Goal: Task Accomplishment & Management: Manage account settings

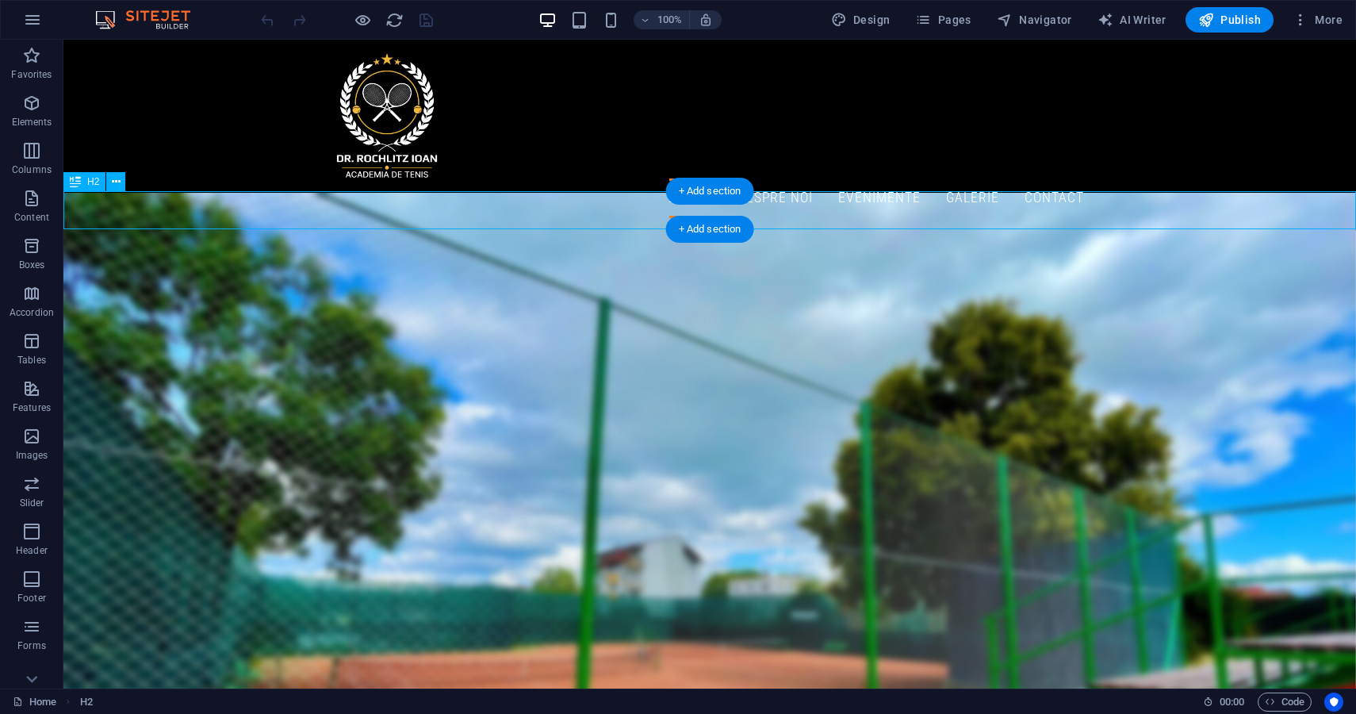
click at [802, 231] on div "Inscrie-te la concursul Academiei" at bounding box center [709, 250] width 1293 height 38
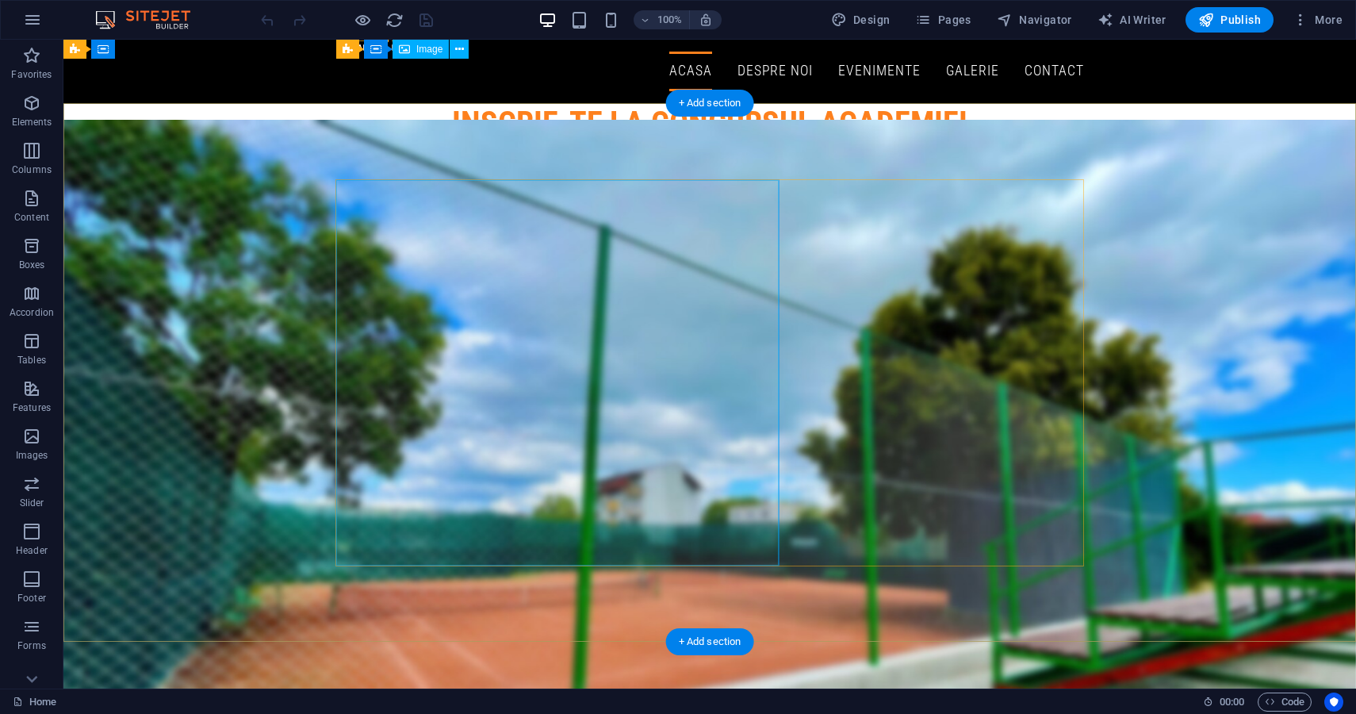
scroll to position [124, 0]
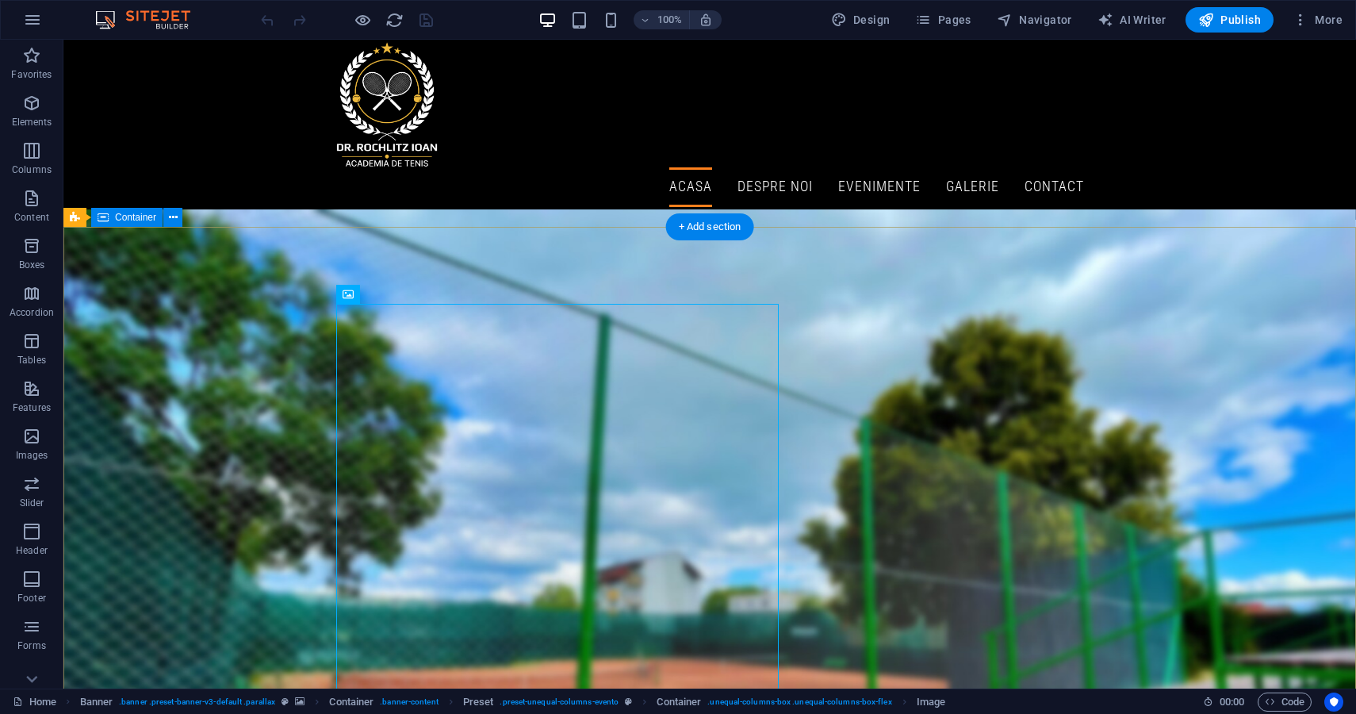
scroll to position [0, 0]
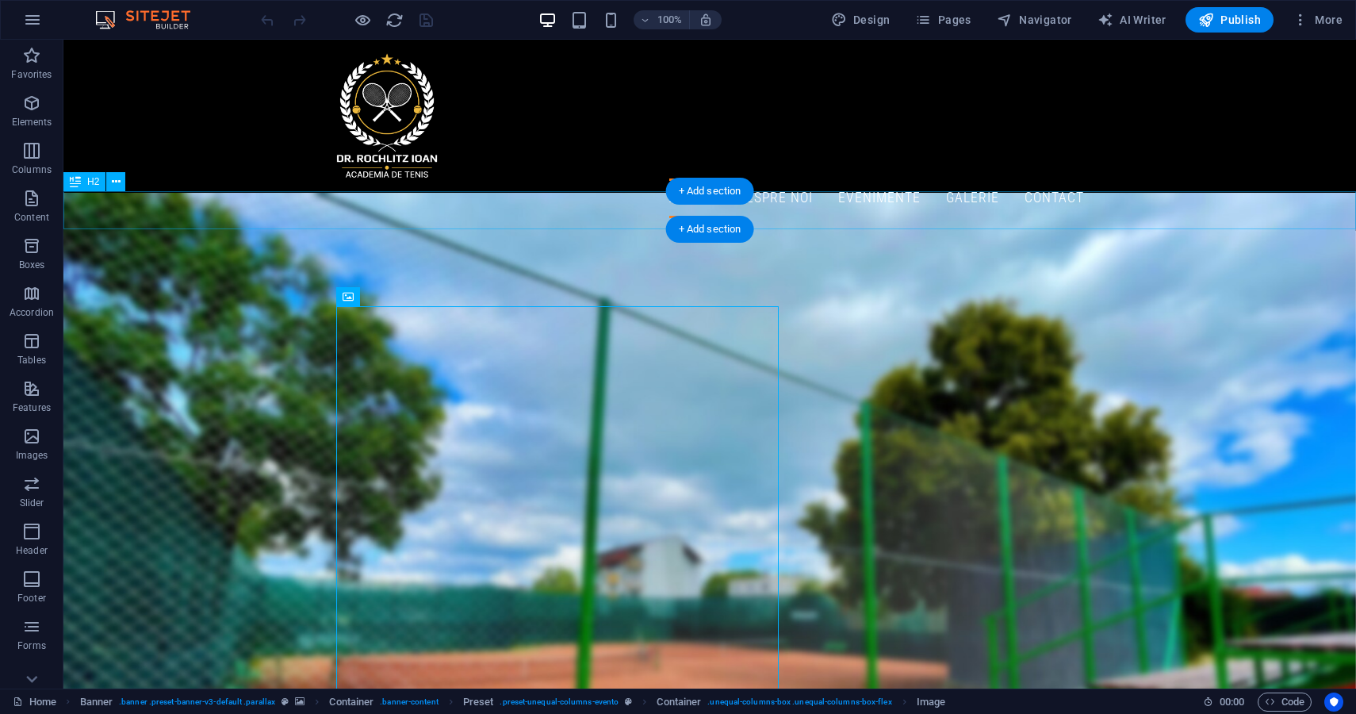
click at [855, 231] on div "Inscrie-te la concursul Academiei" at bounding box center [709, 250] width 1293 height 38
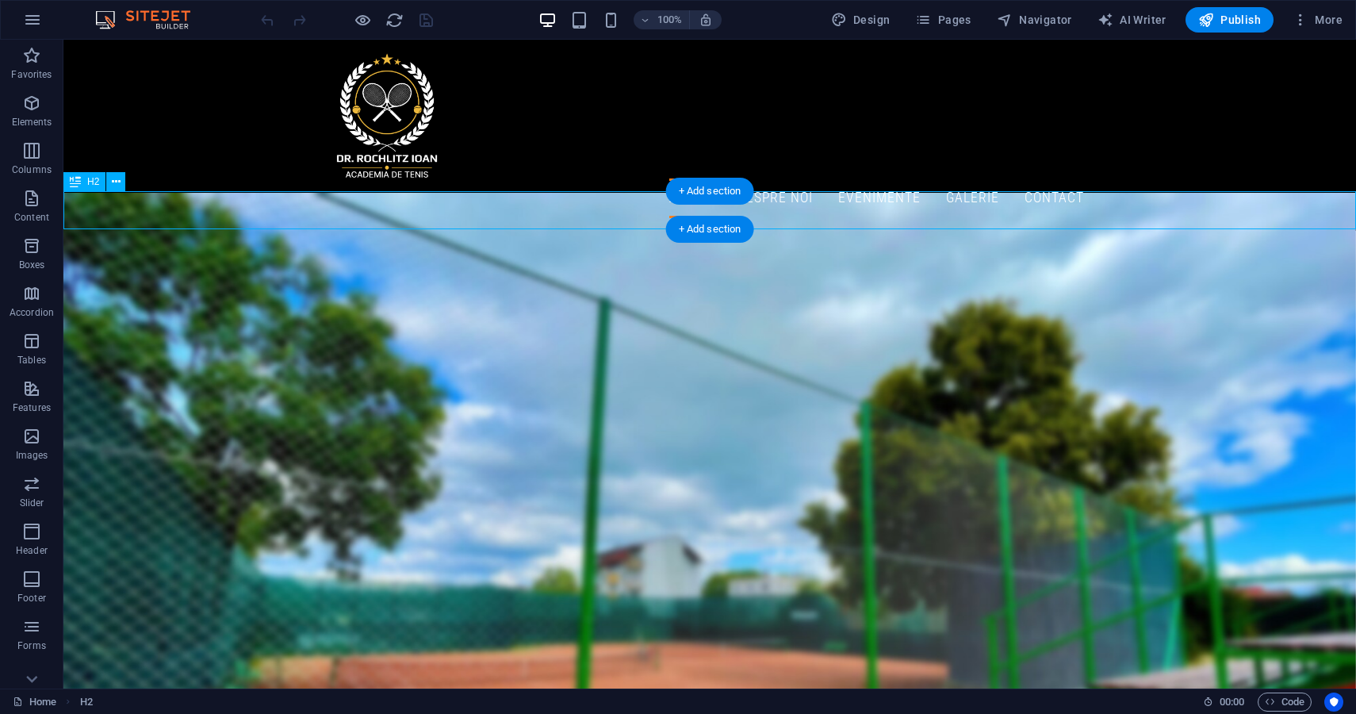
click at [855, 231] on div "Inscrie-te la concursul Academiei" at bounding box center [709, 250] width 1293 height 38
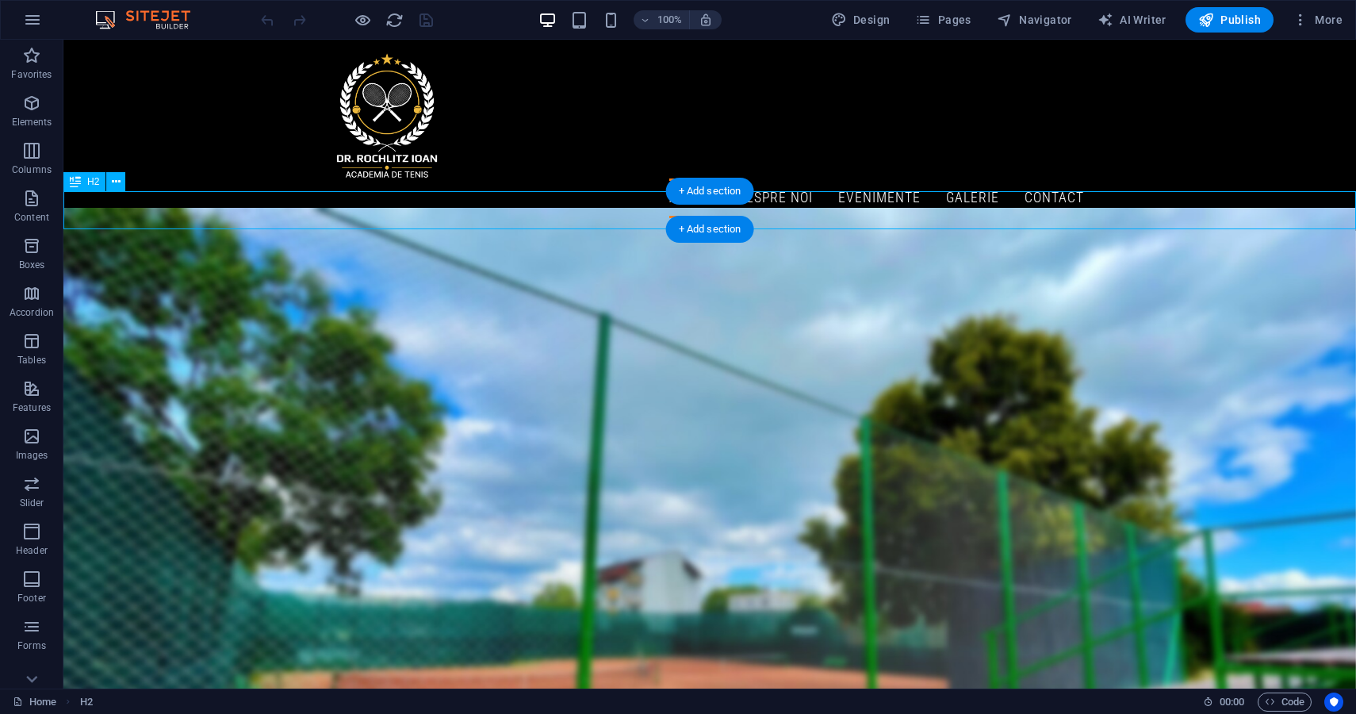
click at [576, 231] on h2 "Inscrie-te la concursul Academiei" at bounding box center [709, 250] width 1293 height 38
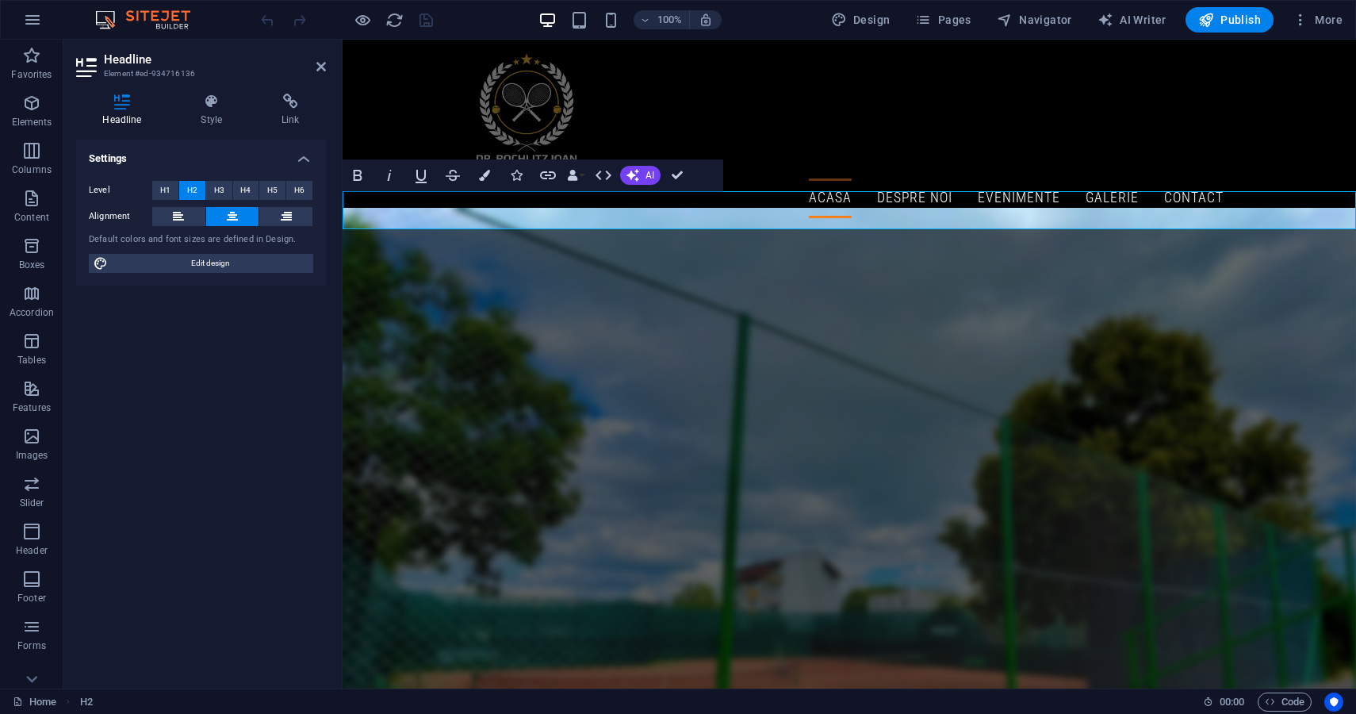
click at [839, 231] on h2 "Inscrie-te la concursul Academiei" at bounding box center [849, 250] width 1013 height 38
drag, startPoint x: 1104, startPoint y: 203, endPoint x: 948, endPoint y: 197, distance: 155.6
click at [948, 231] on h2 "Inscrie-te la concursul Academiei" at bounding box center [849, 250] width 1013 height 38
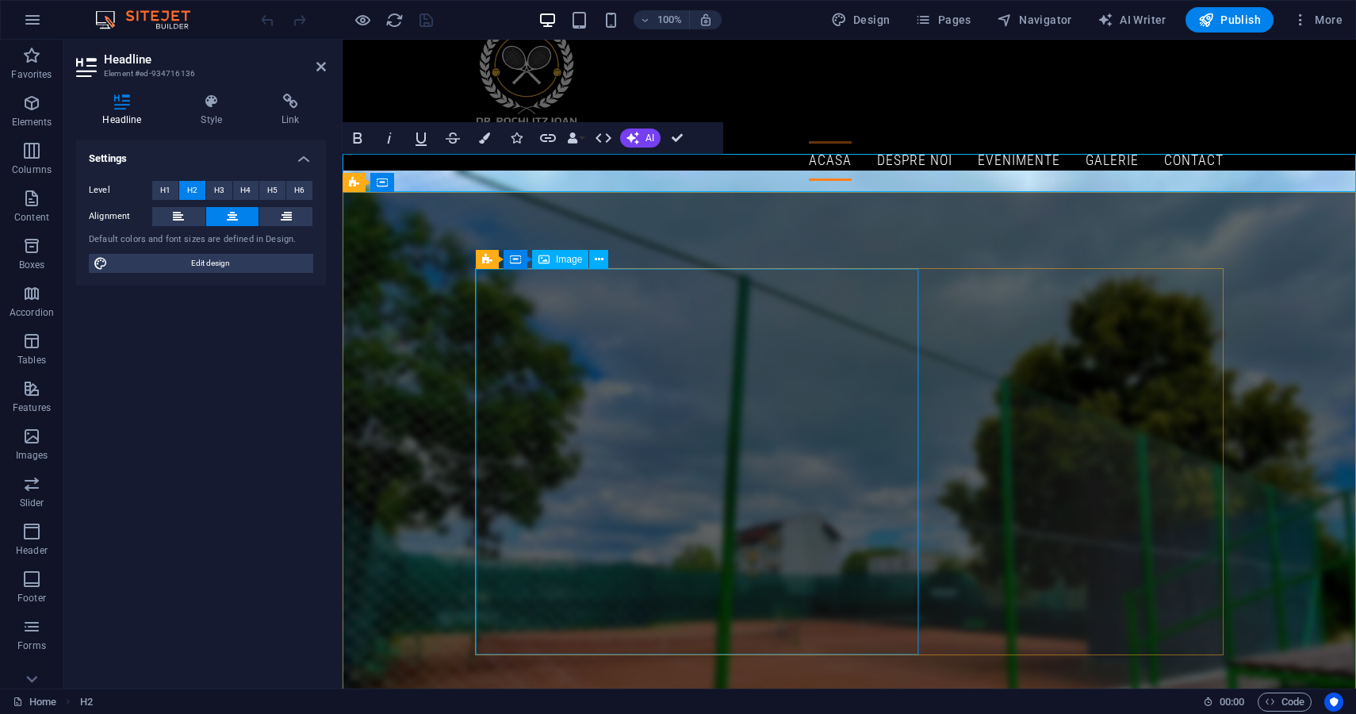
scroll to position [36, 0]
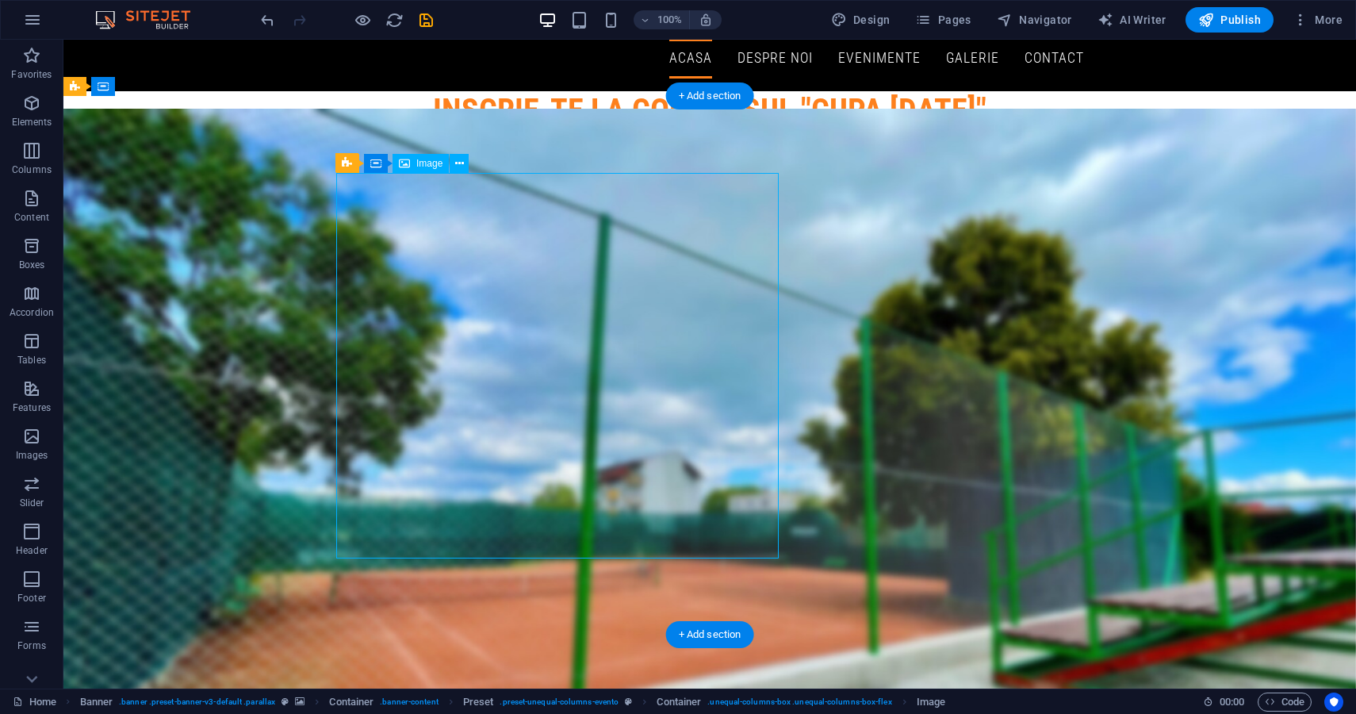
scroll to position [141, 0]
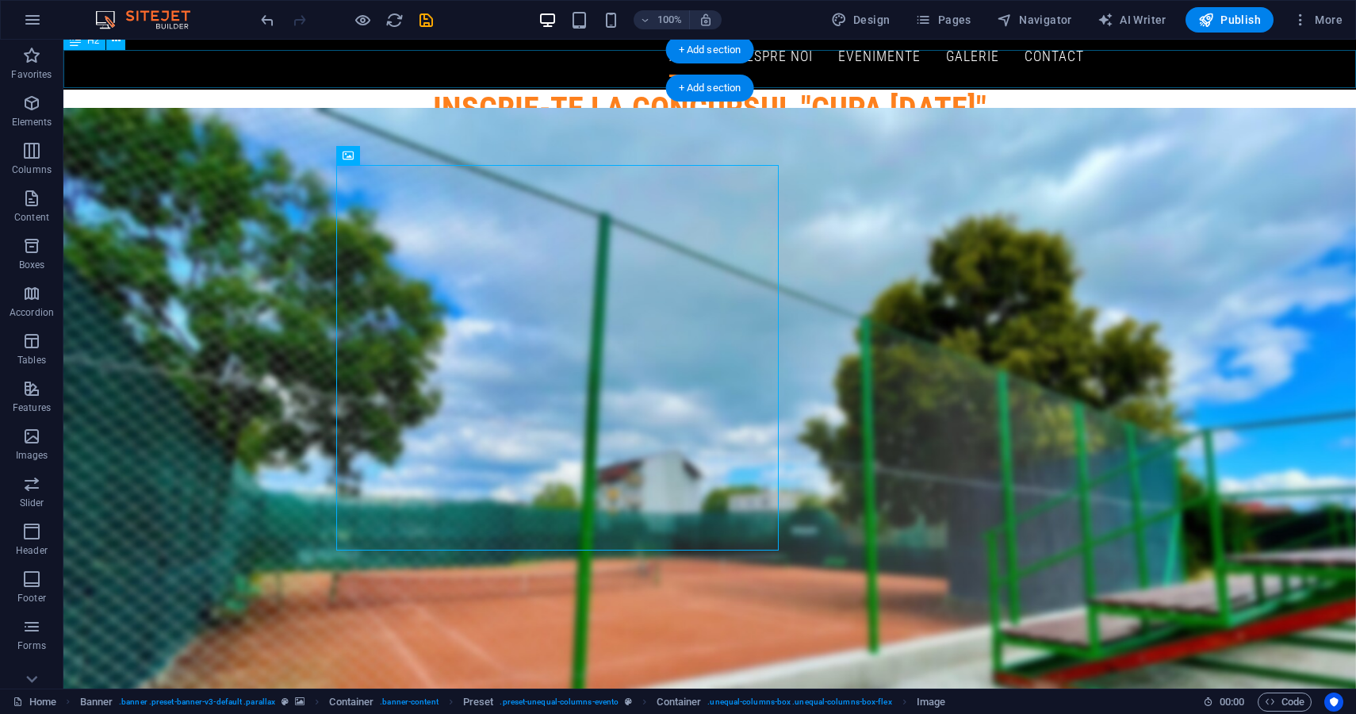
click at [624, 90] on div "Inscrie-te la concursul "cupa [DATE]"" at bounding box center [709, 109] width 1293 height 38
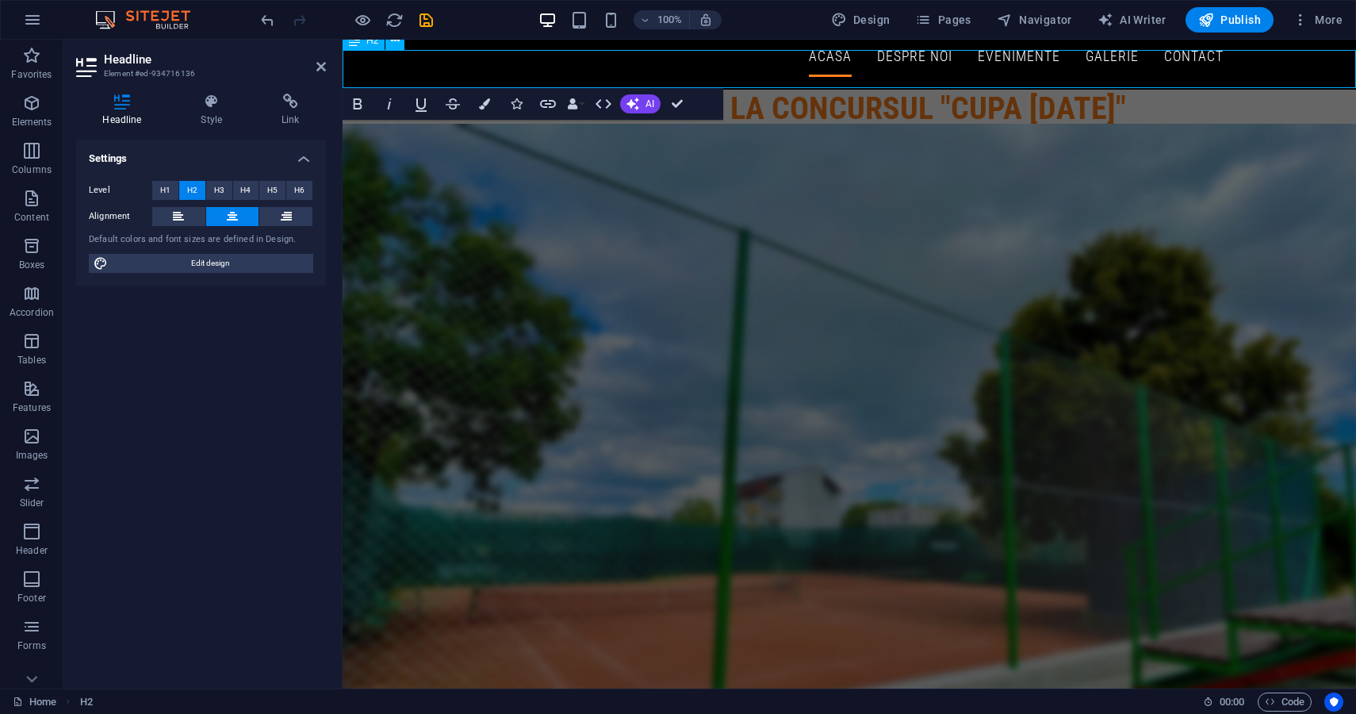
click at [741, 90] on h2 "Inscrie-te la concursul "cupa [DATE]"" at bounding box center [849, 109] width 1013 height 38
drag, startPoint x: 717, startPoint y: 62, endPoint x: 533, endPoint y: 69, distance: 184.1
click at [533, 90] on h2 "Inscrie-te la concursul "cupa [DATE]"" at bounding box center [849, 109] width 1013 height 38
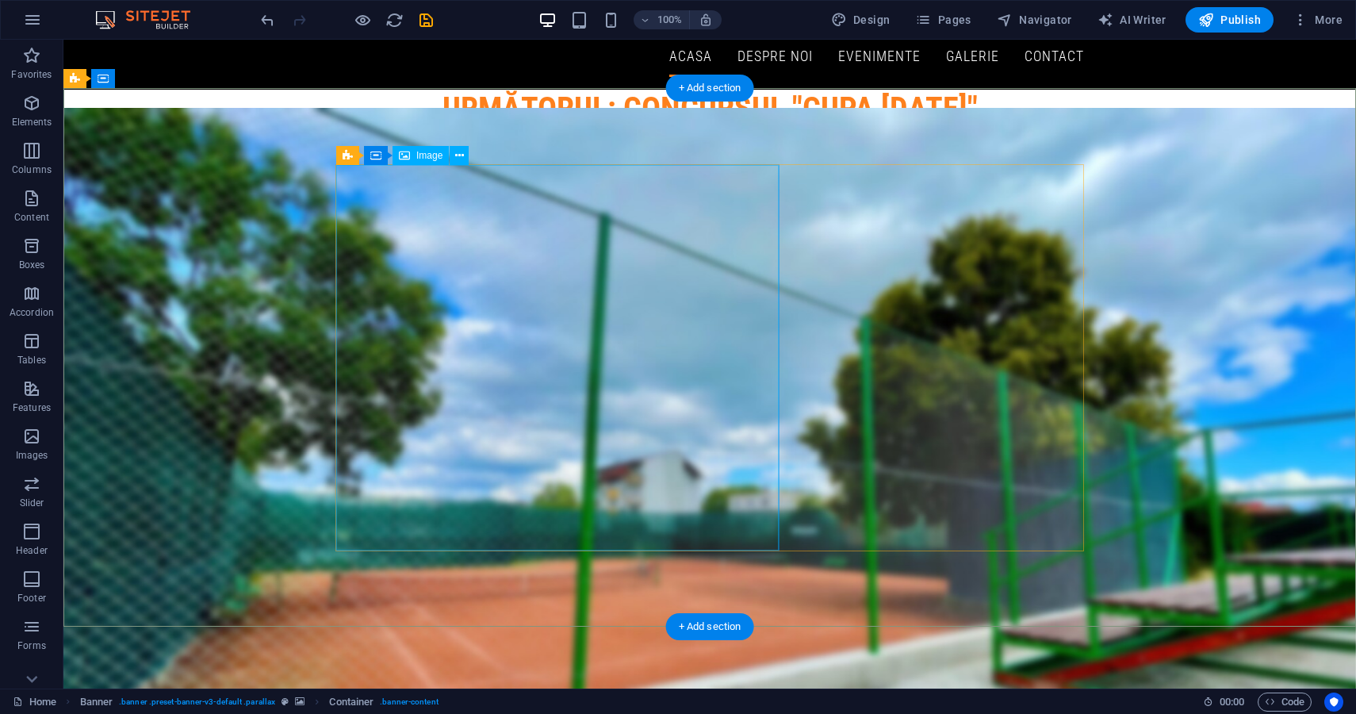
select select "px"
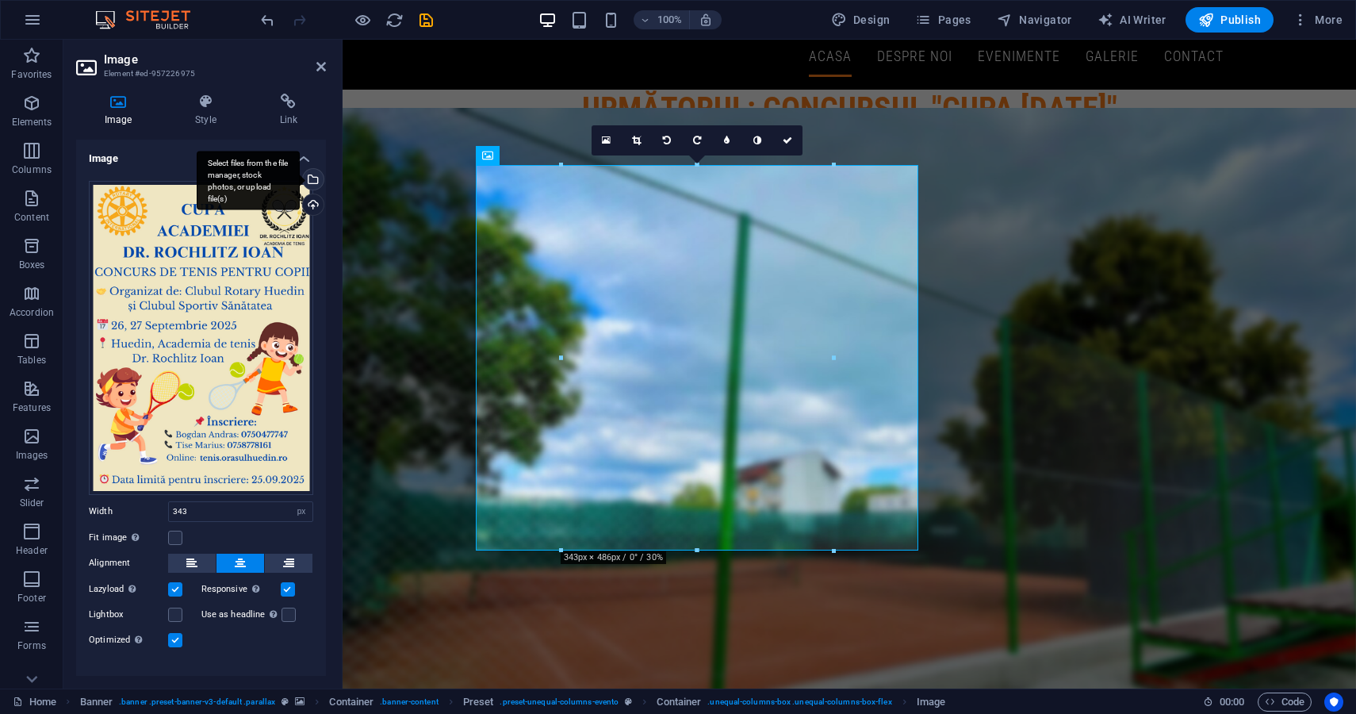
click at [312, 180] on div "Select files from the file manager, stock photos, or upload file(s)" at bounding box center [312, 181] width 24 height 24
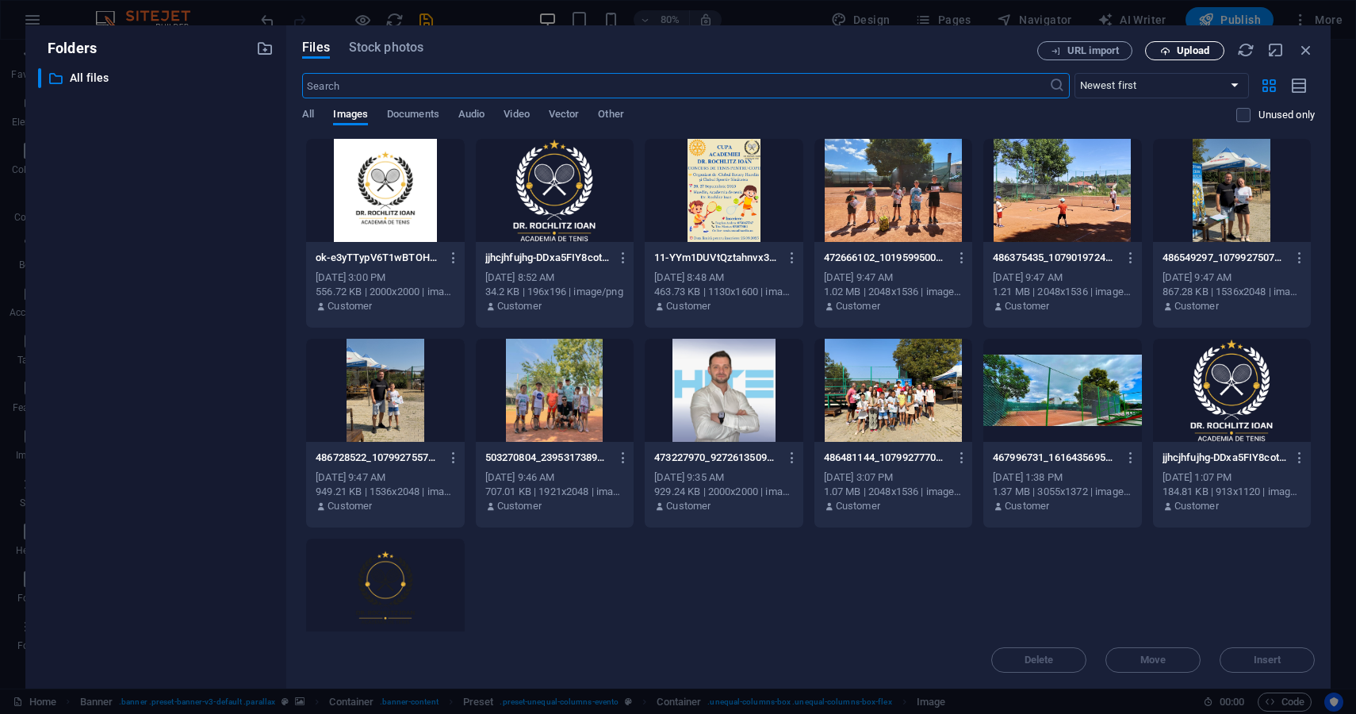
click at [1189, 52] on span "Upload" at bounding box center [1193, 51] width 33 height 10
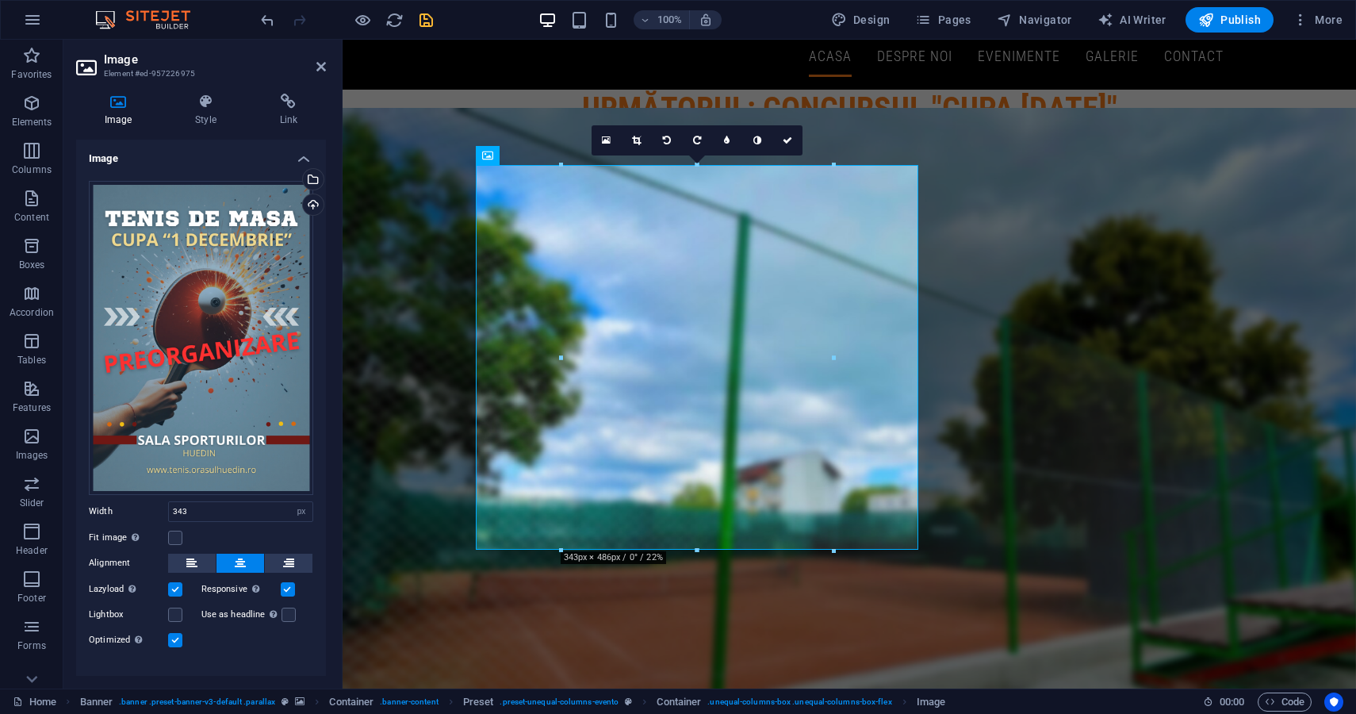
click at [426, 28] on icon "save" at bounding box center [426, 20] width 18 height 18
checkbox input "false"
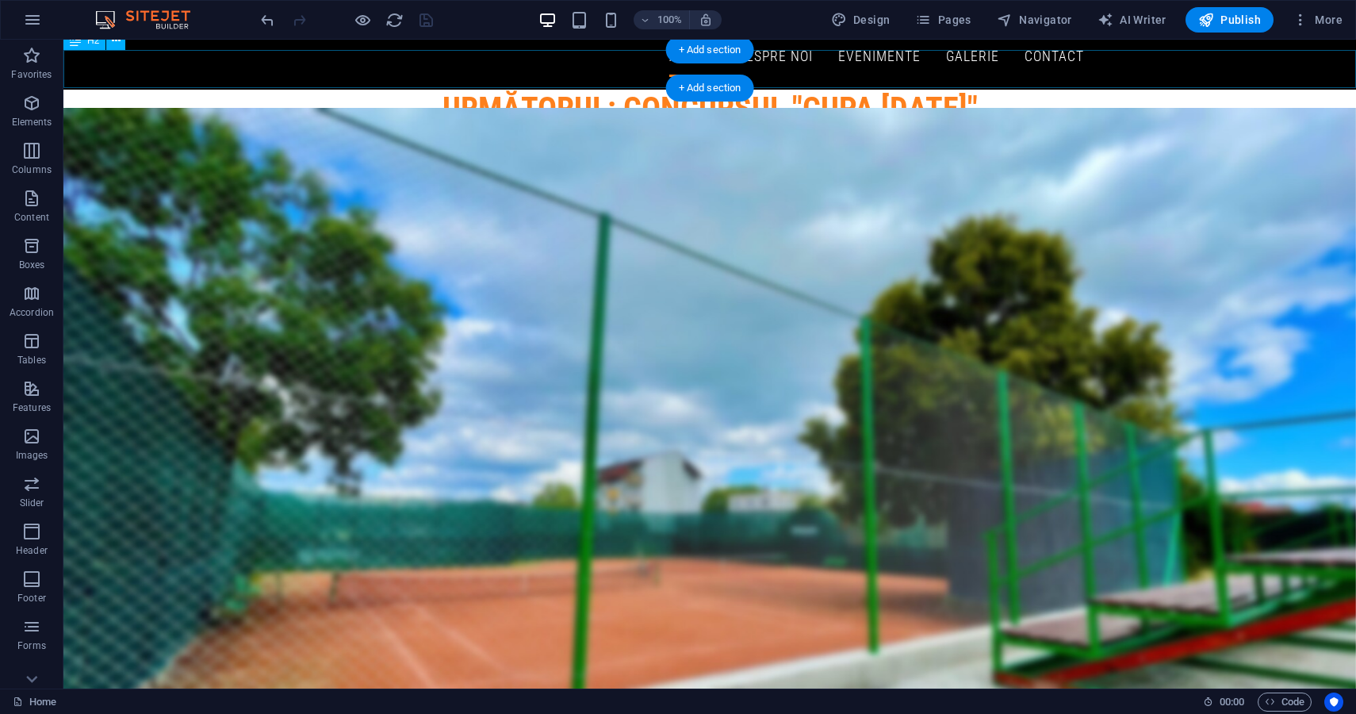
click at [558, 90] on div "Următorul: concursul "cupa [DATE]"" at bounding box center [709, 109] width 1293 height 38
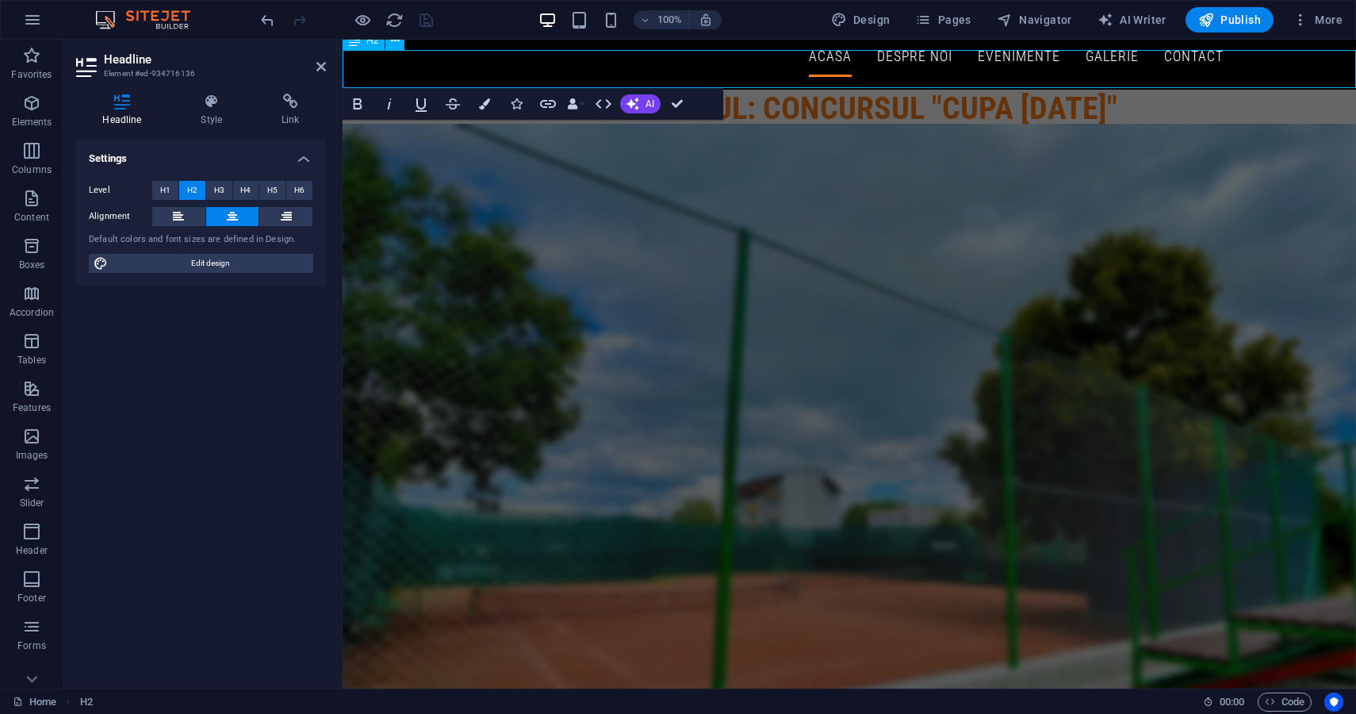
click at [700, 90] on h2 "Următorul: concursul "cupa [DATE]"" at bounding box center [849, 109] width 1013 height 38
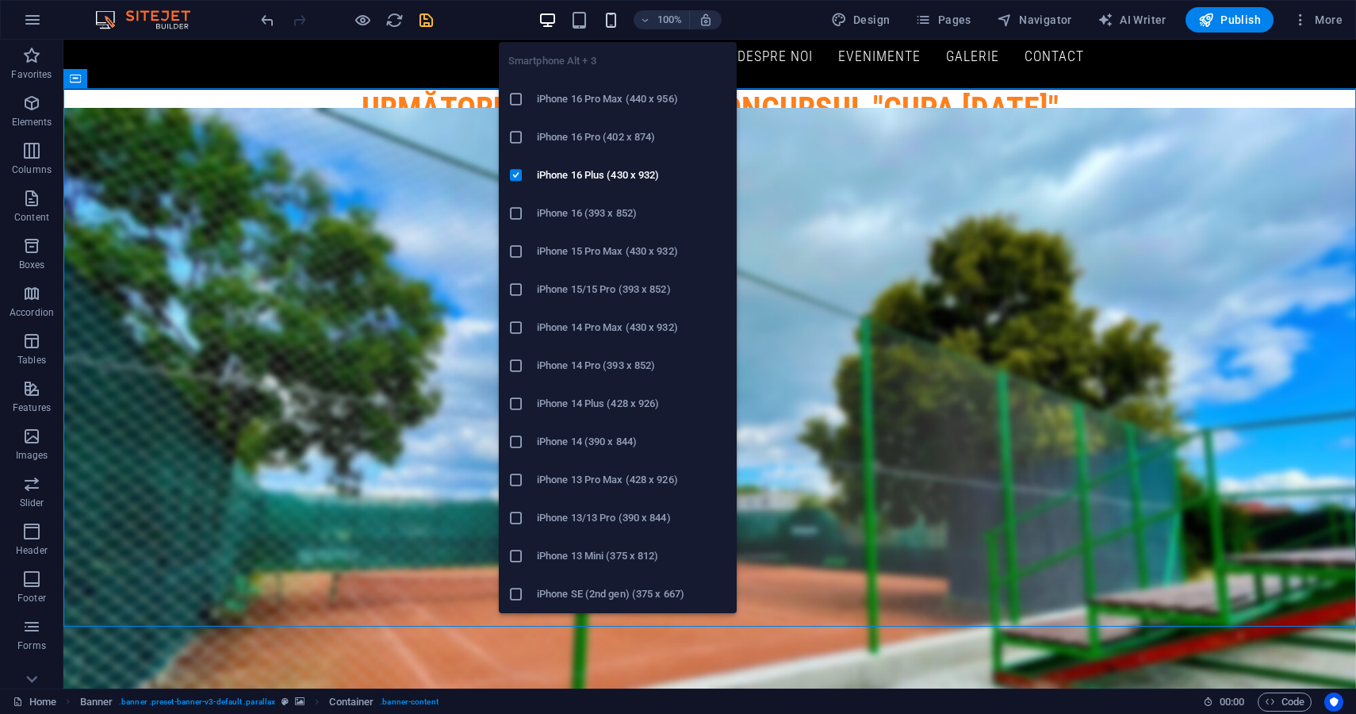
click at [616, 24] on icon "button" at bounding box center [611, 20] width 18 height 18
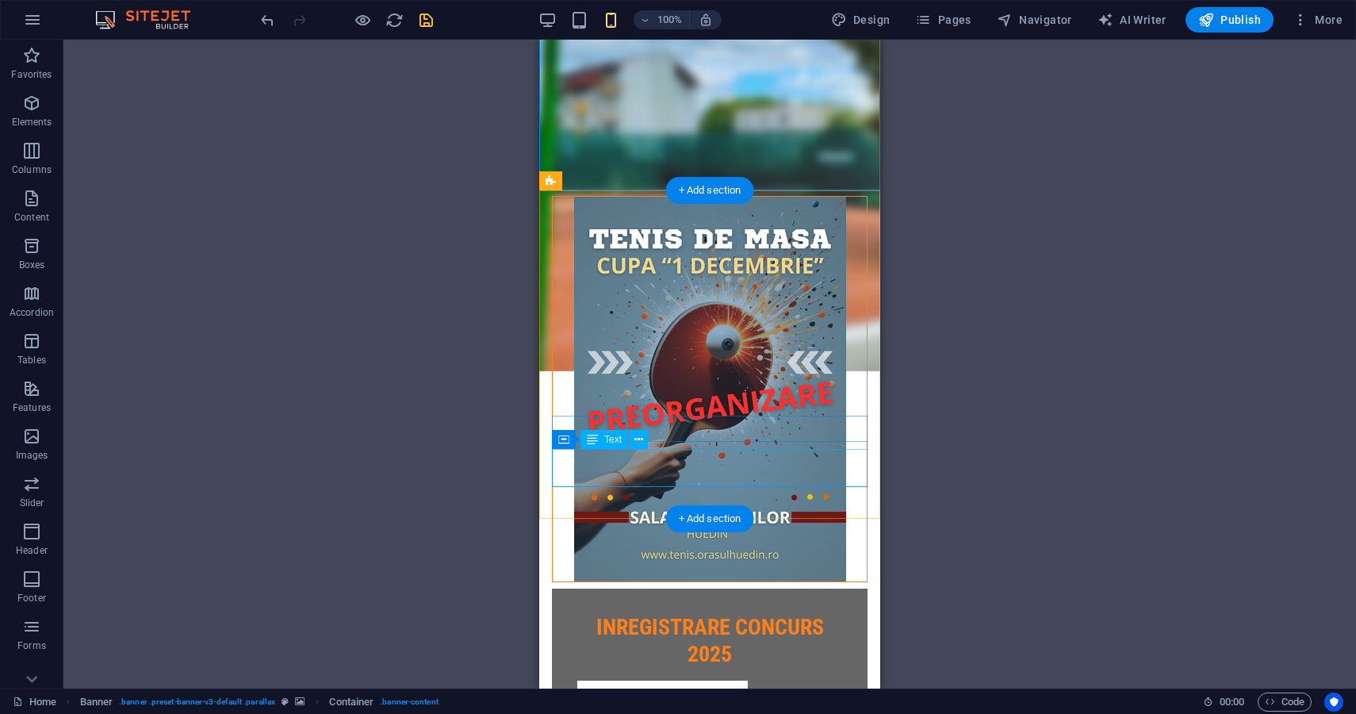
scroll to position [0, 0]
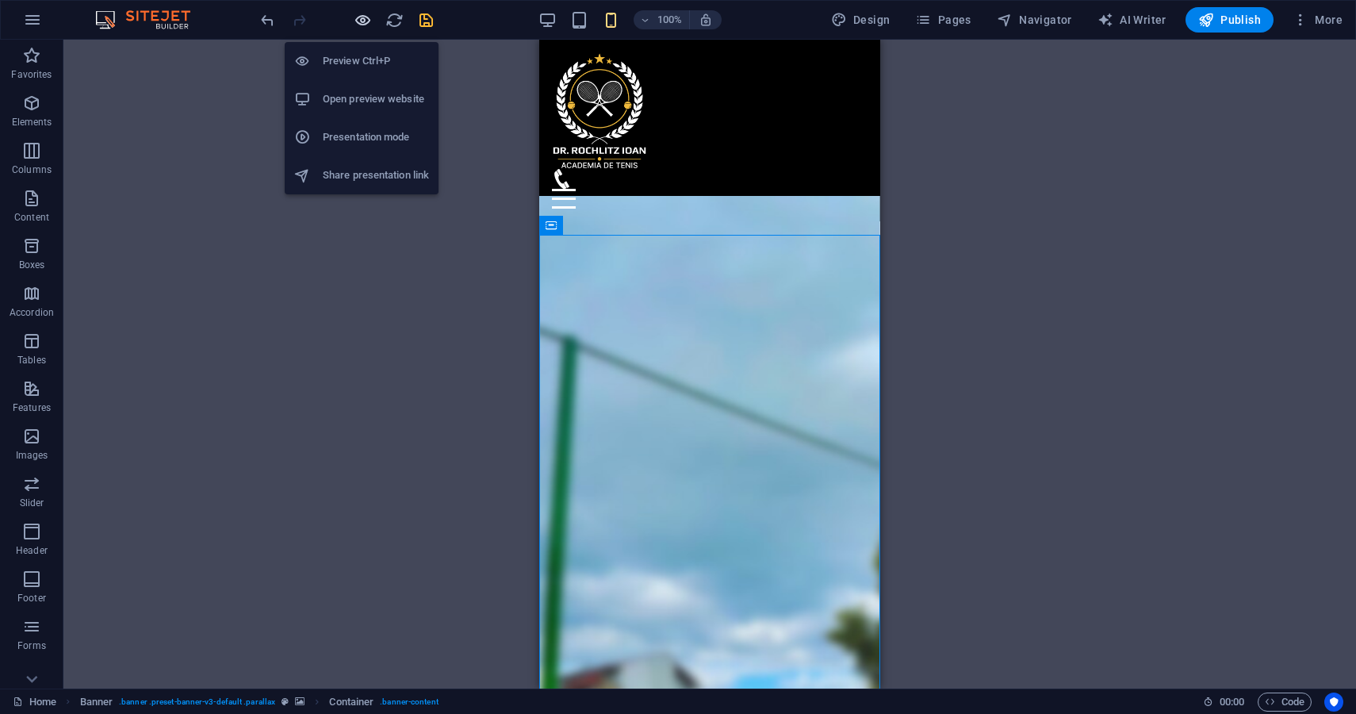
click at [364, 26] on icon "button" at bounding box center [363, 20] width 18 height 18
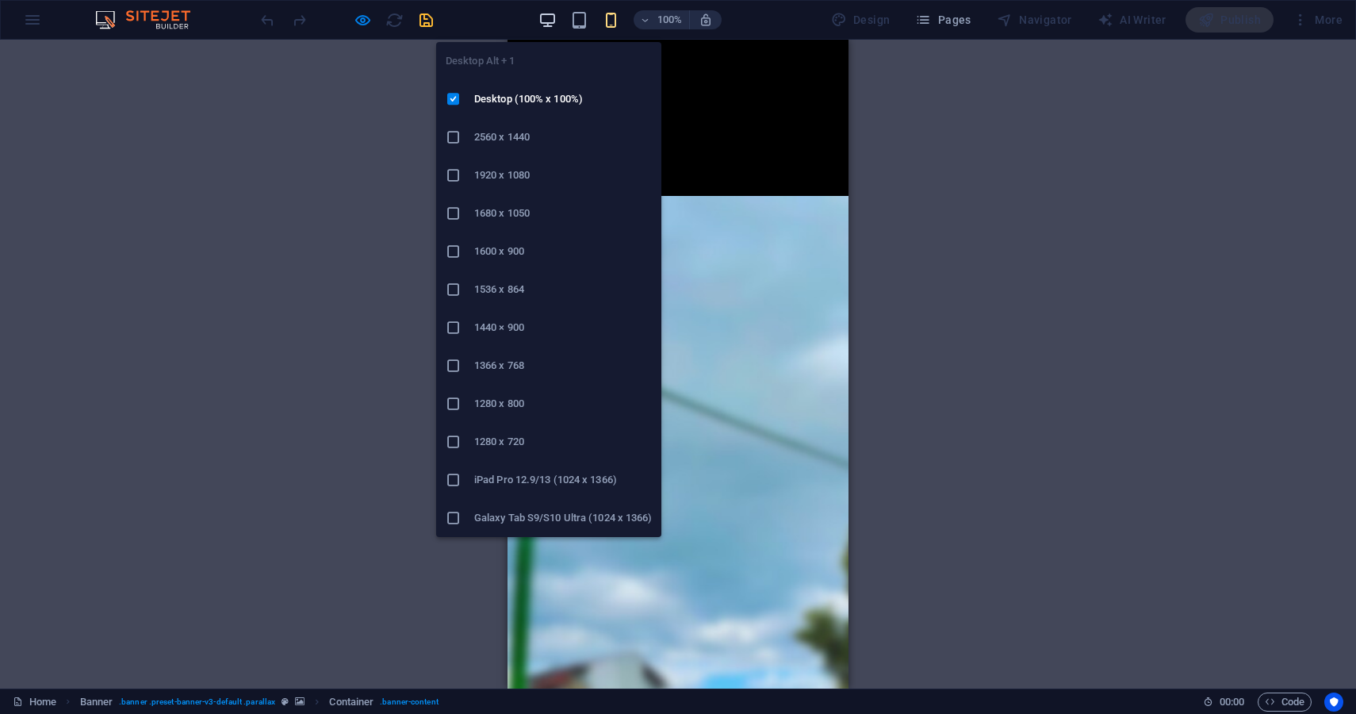
click at [552, 16] on icon "button" at bounding box center [547, 20] width 18 height 18
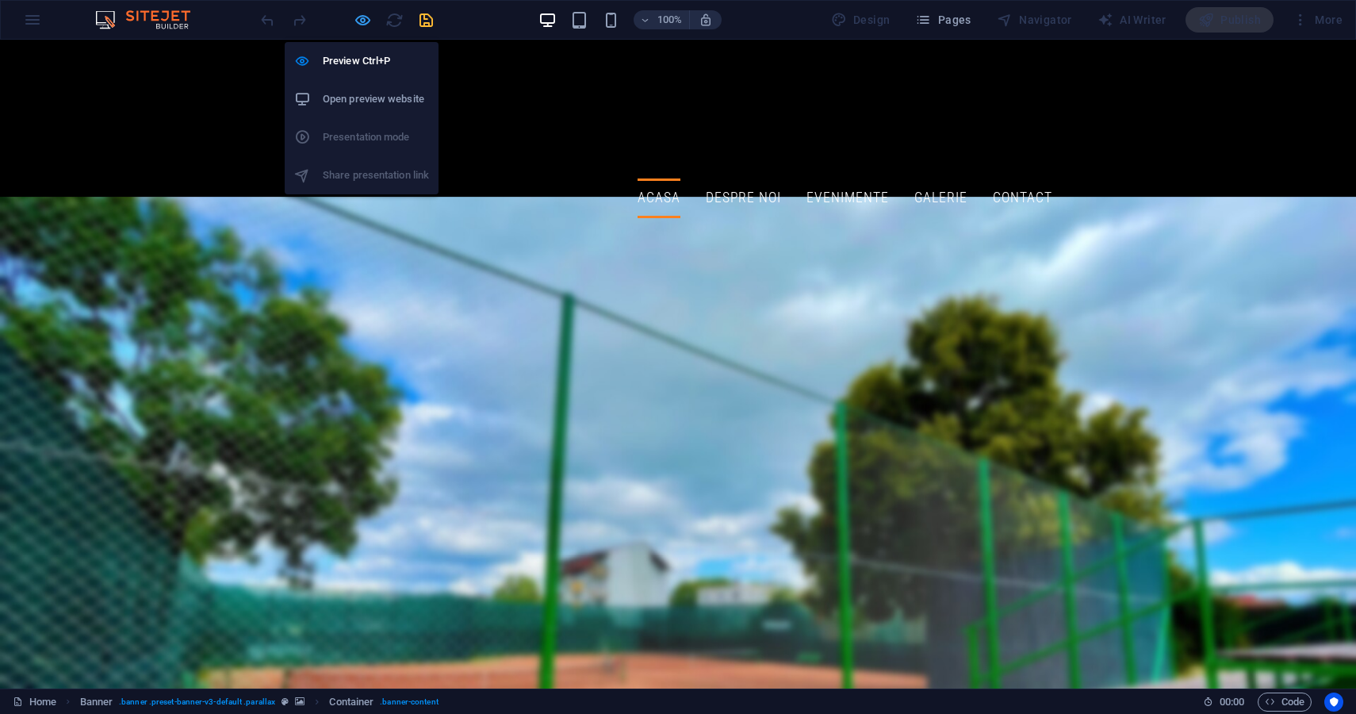
click at [357, 23] on icon "button" at bounding box center [363, 20] width 18 height 18
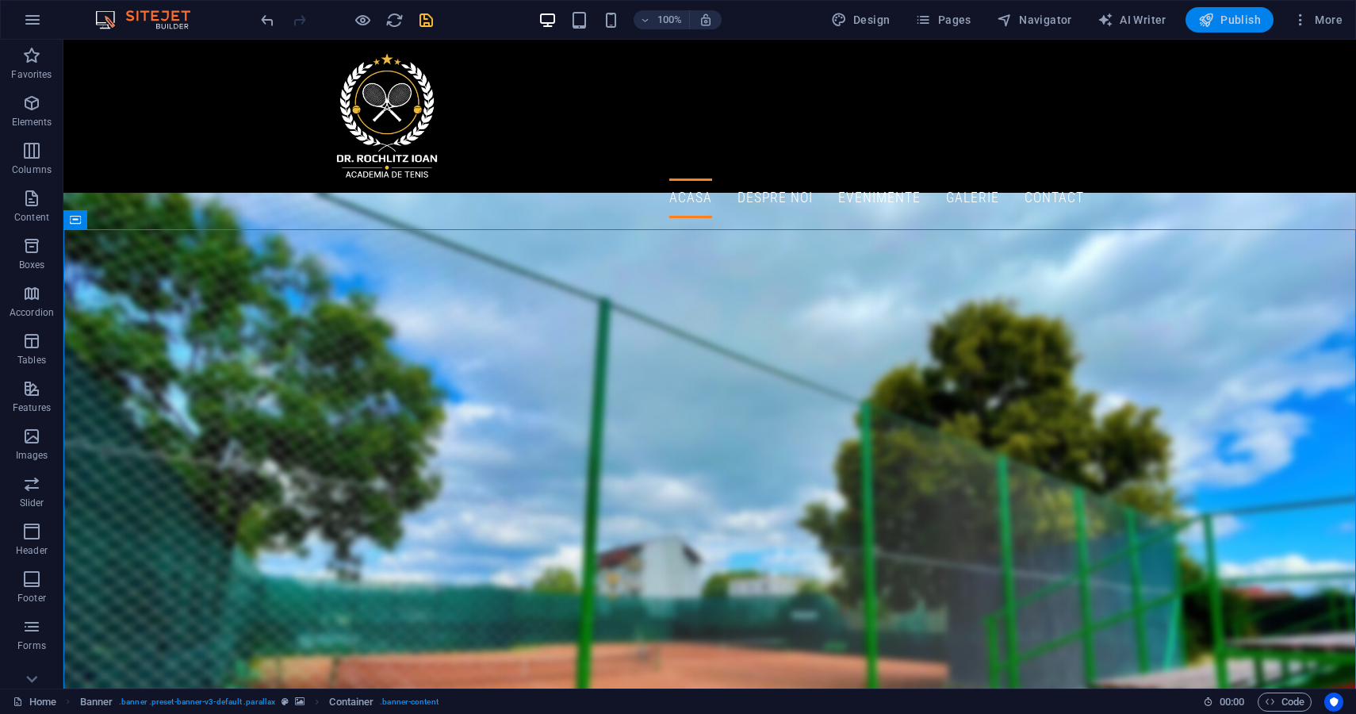
click at [1229, 24] on span "Publish" at bounding box center [1229, 20] width 63 height 16
checkbox input "false"
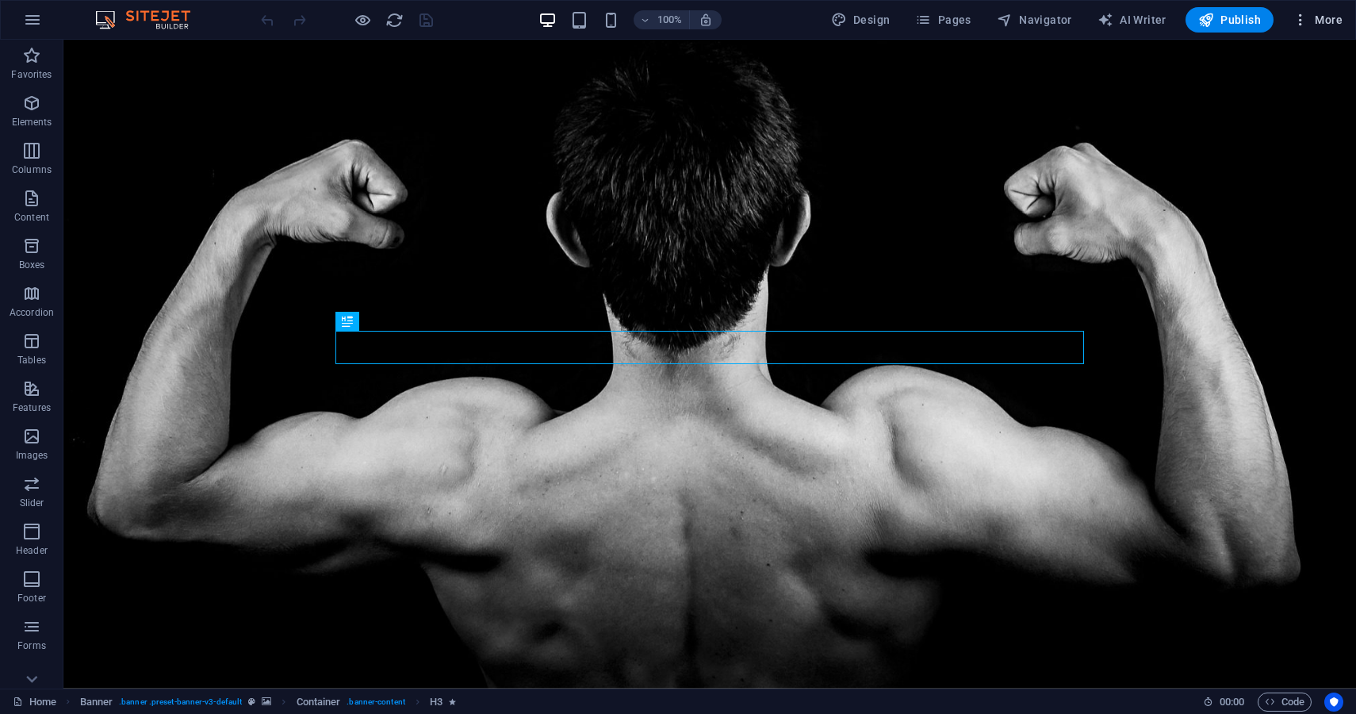
click at [1310, 17] on span "More" at bounding box center [1318, 20] width 50 height 16
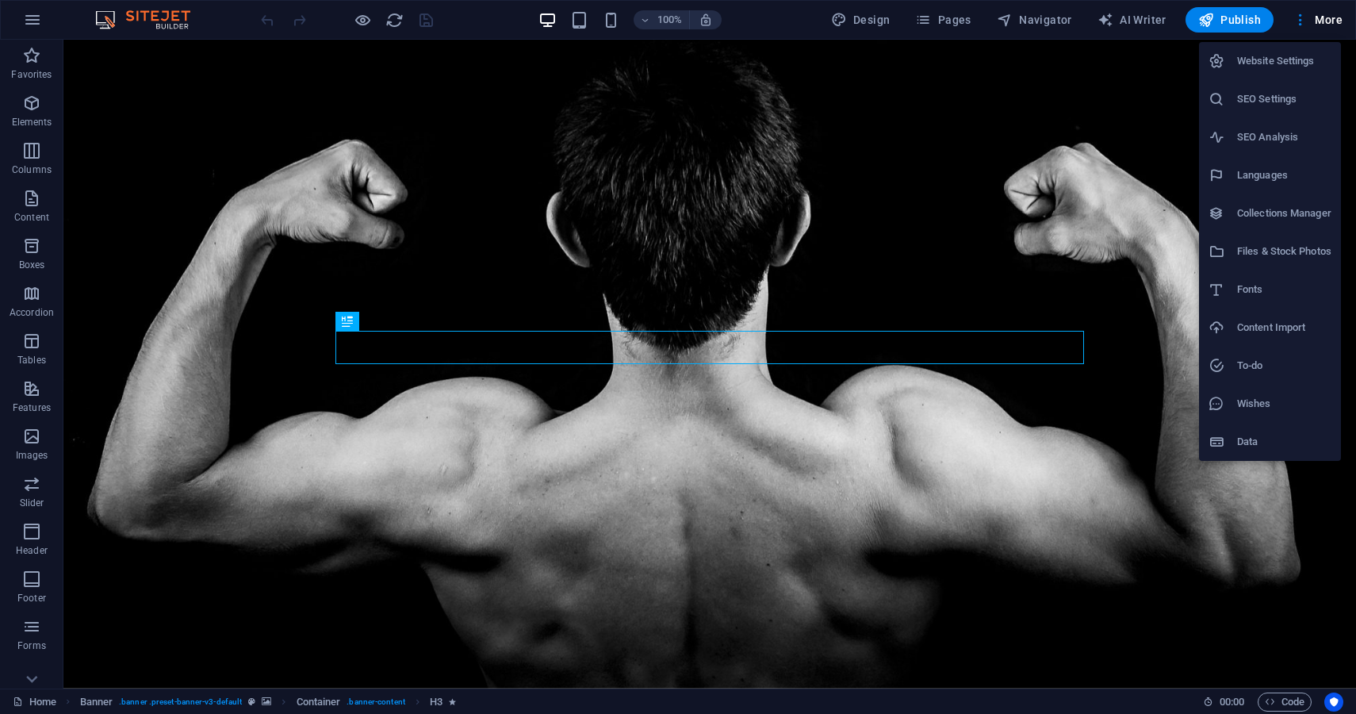
click at [1250, 288] on h6 "Fonts" at bounding box center [1284, 289] width 94 height 19
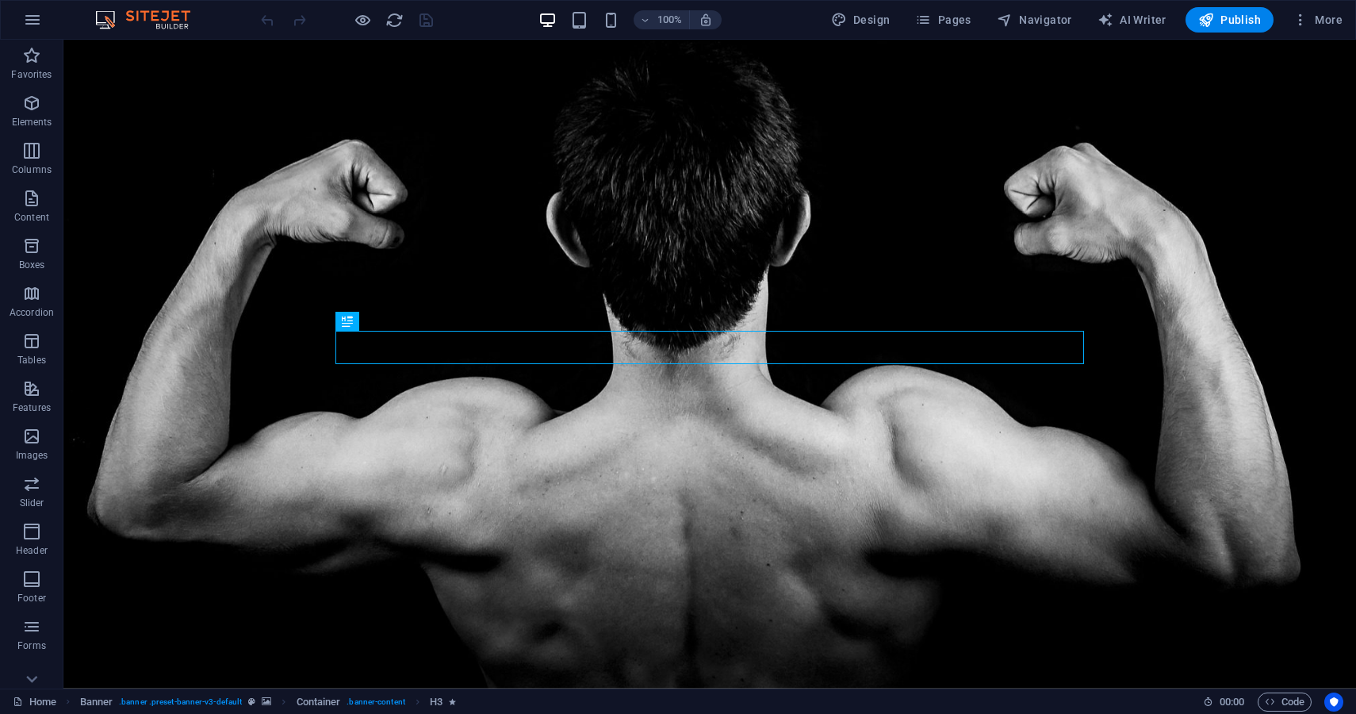
select select "popularity"
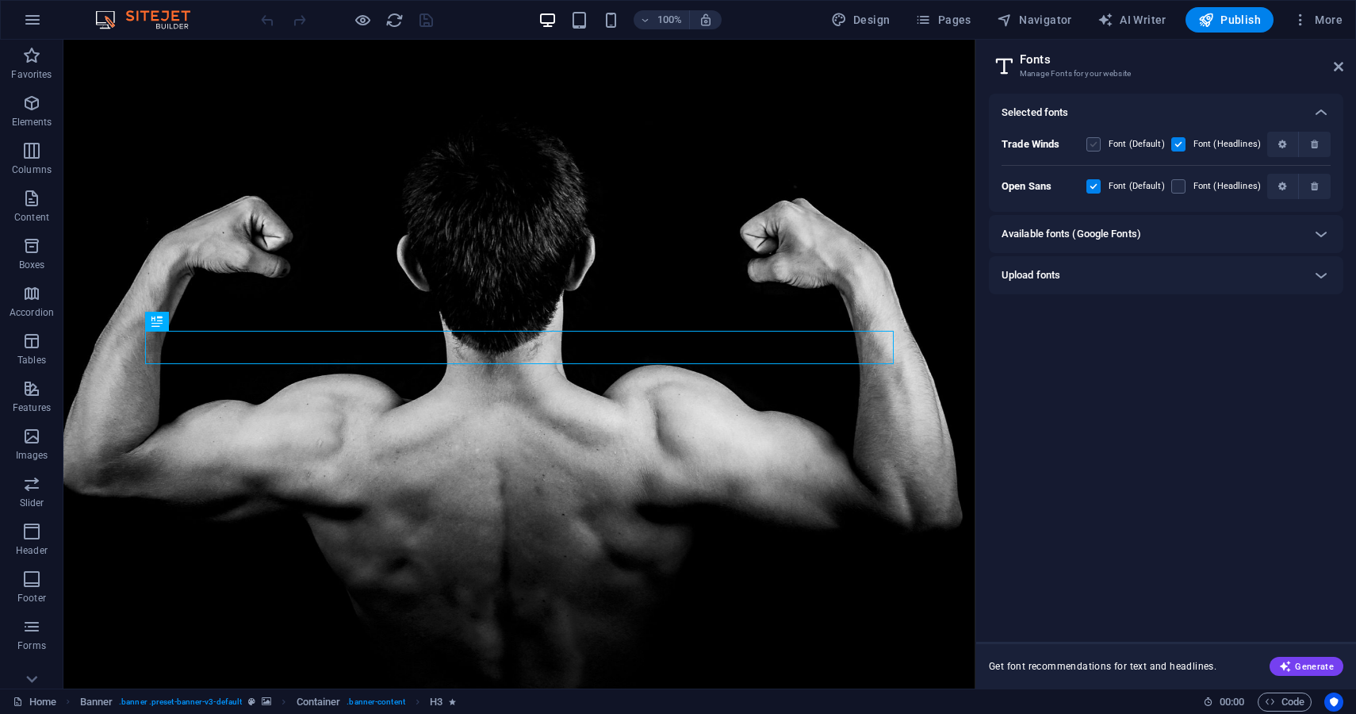
click at [1094, 144] on label at bounding box center [1093, 144] width 14 height 14
click at [0, 0] on Winds "checkbox" at bounding box center [0, 0] width 0 height 0
click at [1096, 144] on label at bounding box center [1093, 144] width 14 height 14
click at [0, 0] on Winds "checkbox" at bounding box center [0, 0] width 0 height 0
click at [1178, 190] on label at bounding box center [1178, 186] width 14 height 14
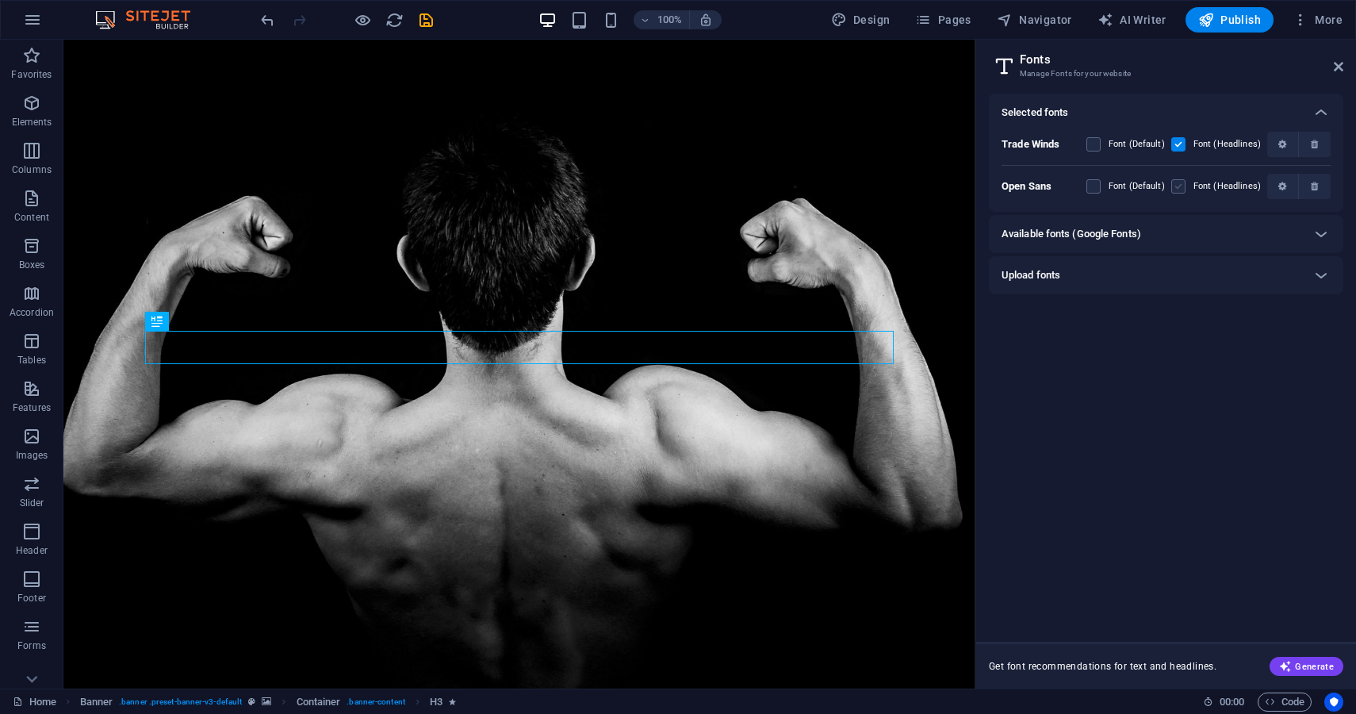
click at [0, 0] on Sans "checkbox" at bounding box center [0, 0] width 0 height 0
click at [1178, 190] on label at bounding box center [1178, 186] width 14 height 14
click at [0, 0] on Sans "checkbox" at bounding box center [0, 0] width 0 height 0
click at [1096, 185] on label at bounding box center [1093, 186] width 14 height 14
click at [0, 0] on Sans "checkbox" at bounding box center [0, 0] width 0 height 0
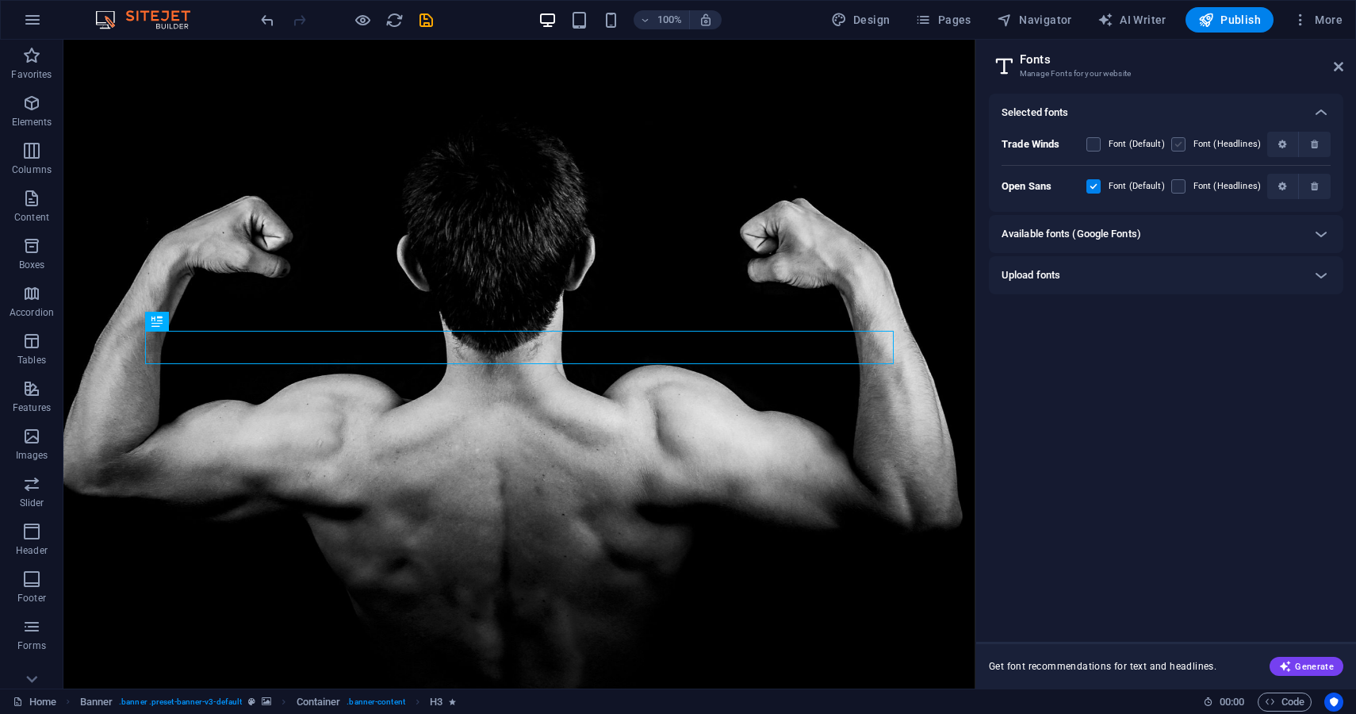
click at [1179, 147] on label at bounding box center [1178, 144] width 14 height 14
click at [0, 0] on Winds "checkbox" at bounding box center [0, 0] width 0 height 0
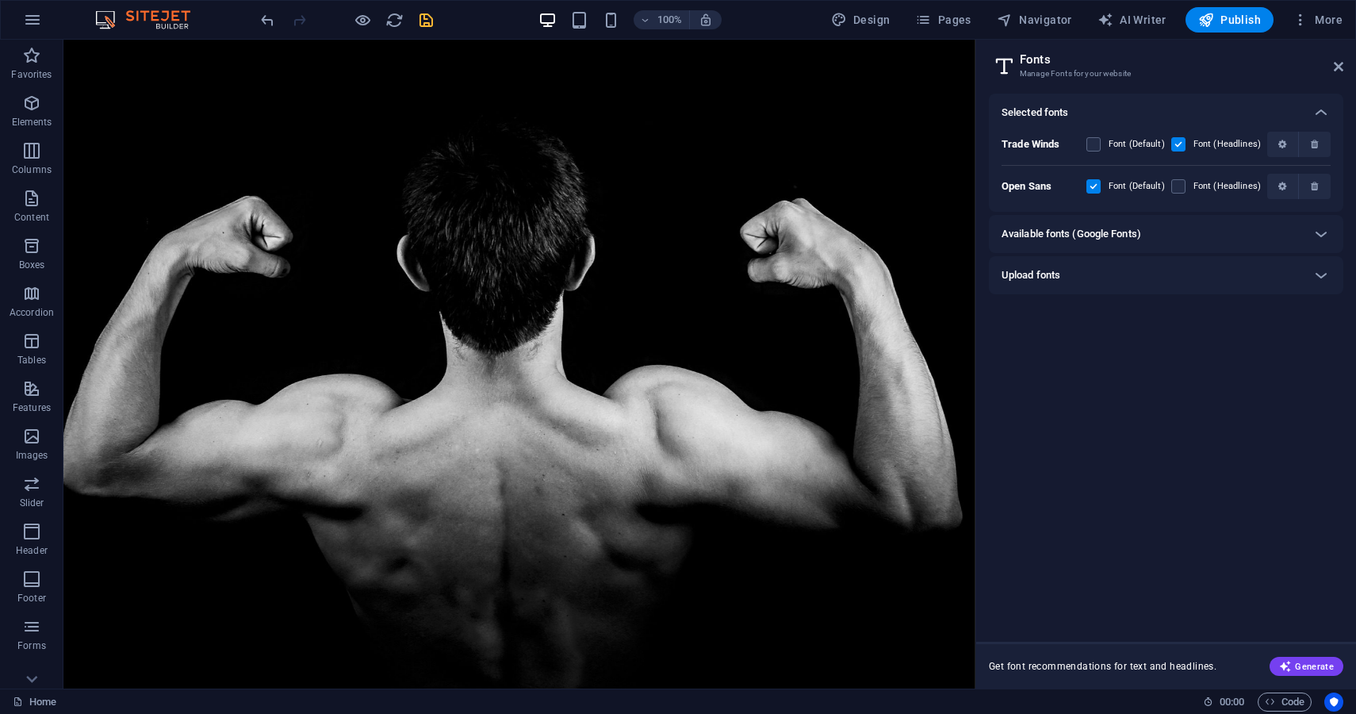
click at [423, 26] on icon "save" at bounding box center [426, 20] width 18 height 18
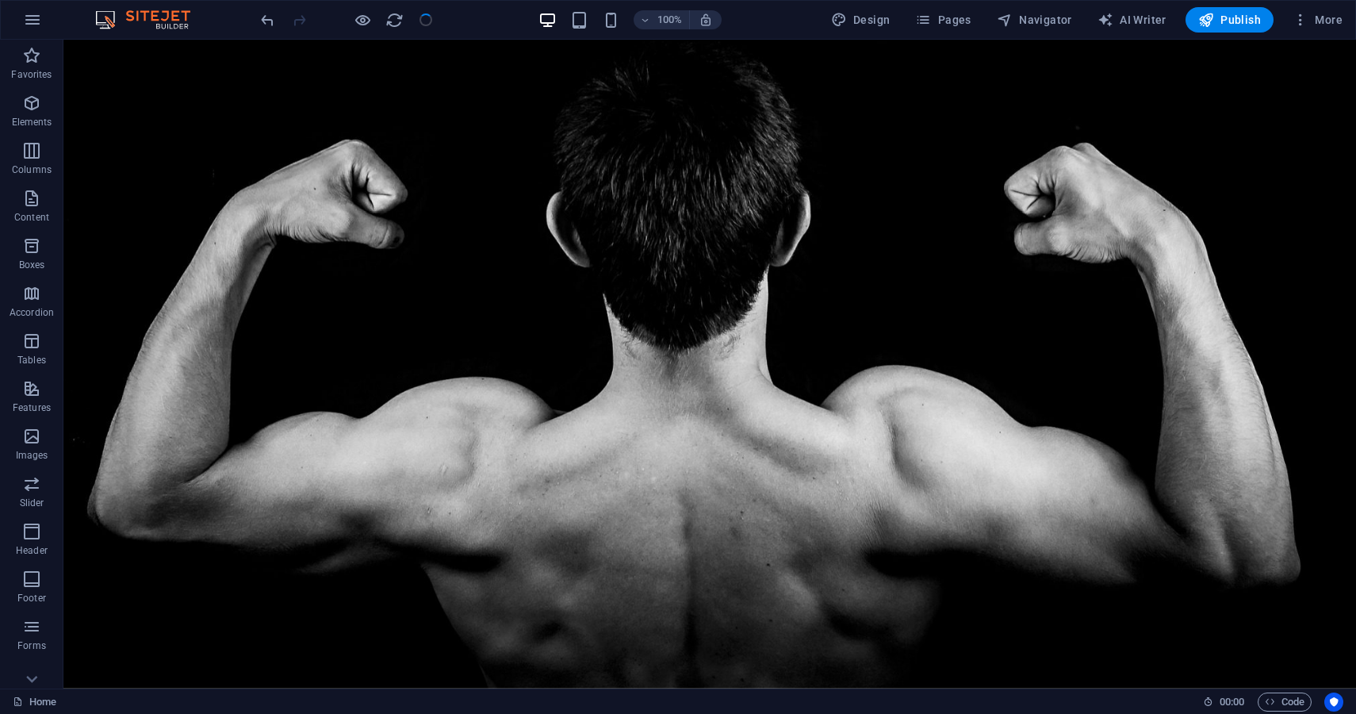
checkbox input "false"
click at [1326, 17] on span "More" at bounding box center [1318, 20] width 50 height 16
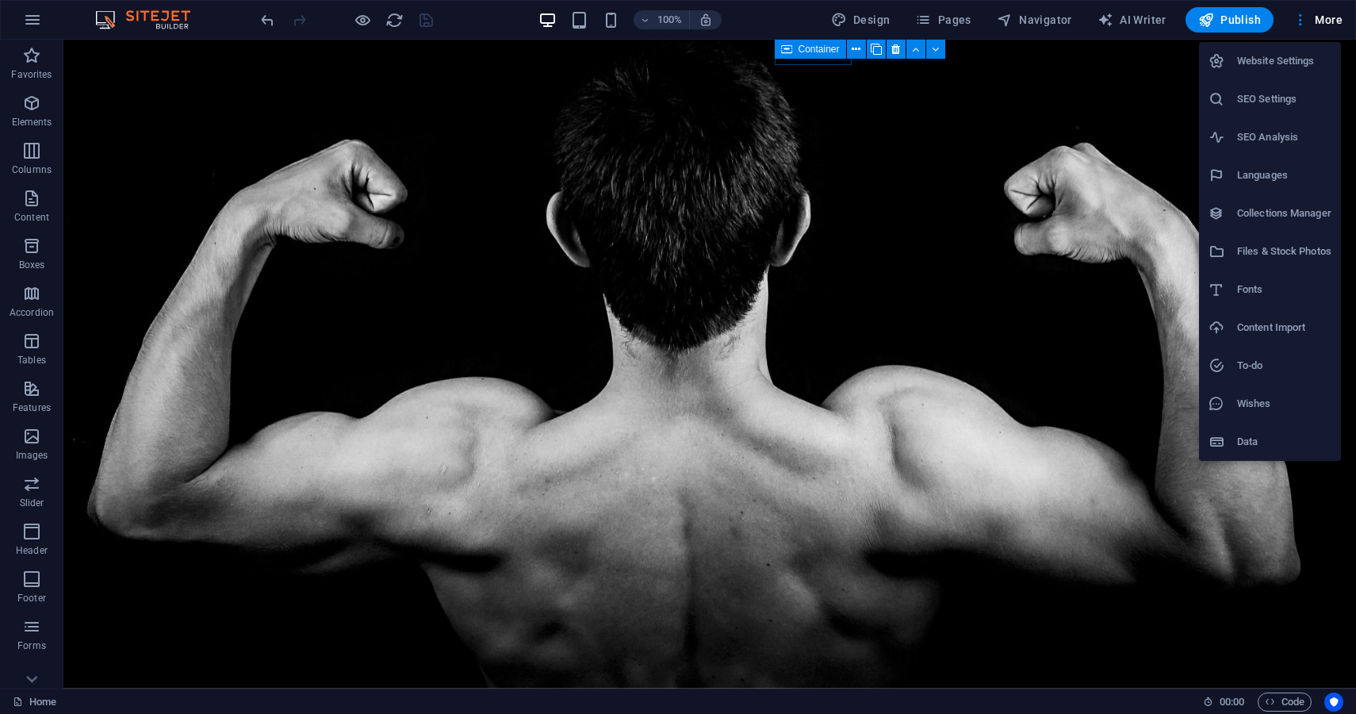
click at [1266, 67] on h6 "Website Settings" at bounding box center [1284, 61] width 94 height 19
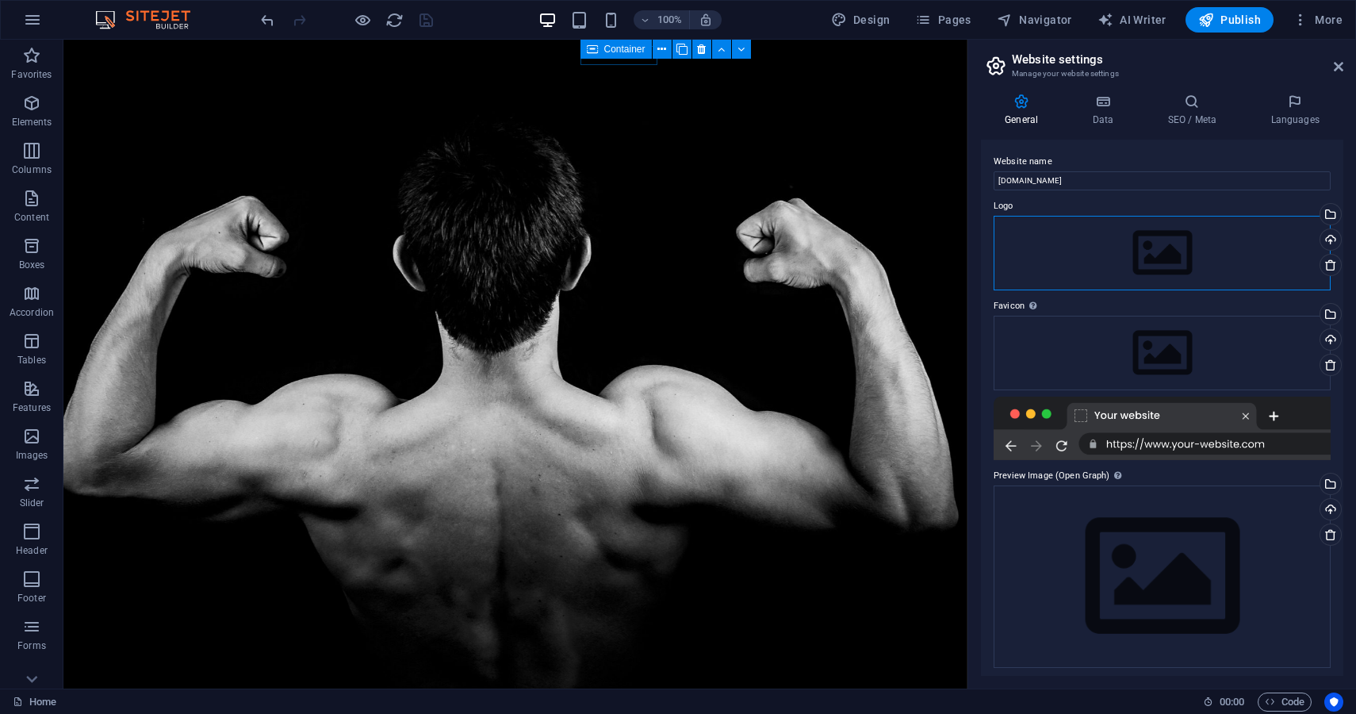
click at [1164, 255] on div "Drag files here, click to choose files or select files from Files or our free s…" at bounding box center [1162, 253] width 337 height 75
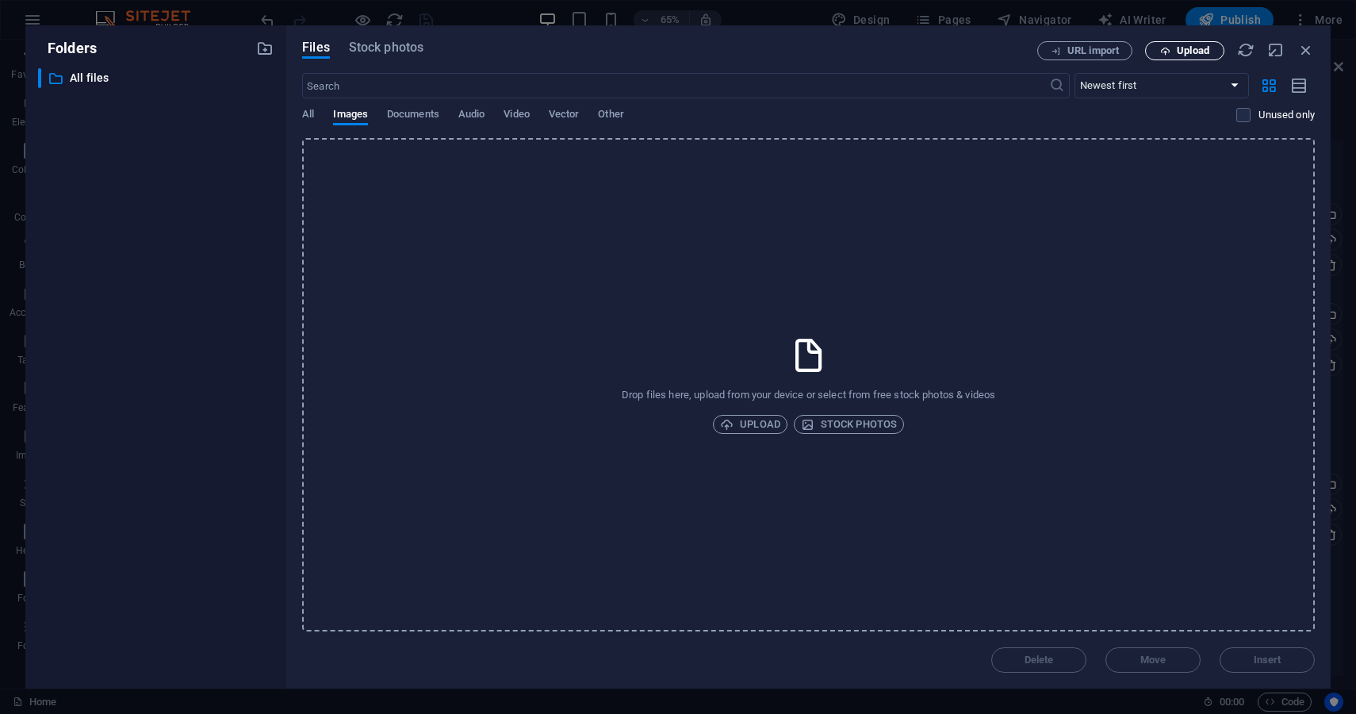
click at [1173, 51] on span "Upload" at bounding box center [1184, 51] width 65 height 10
click at [1191, 50] on span "Upload" at bounding box center [1193, 51] width 33 height 10
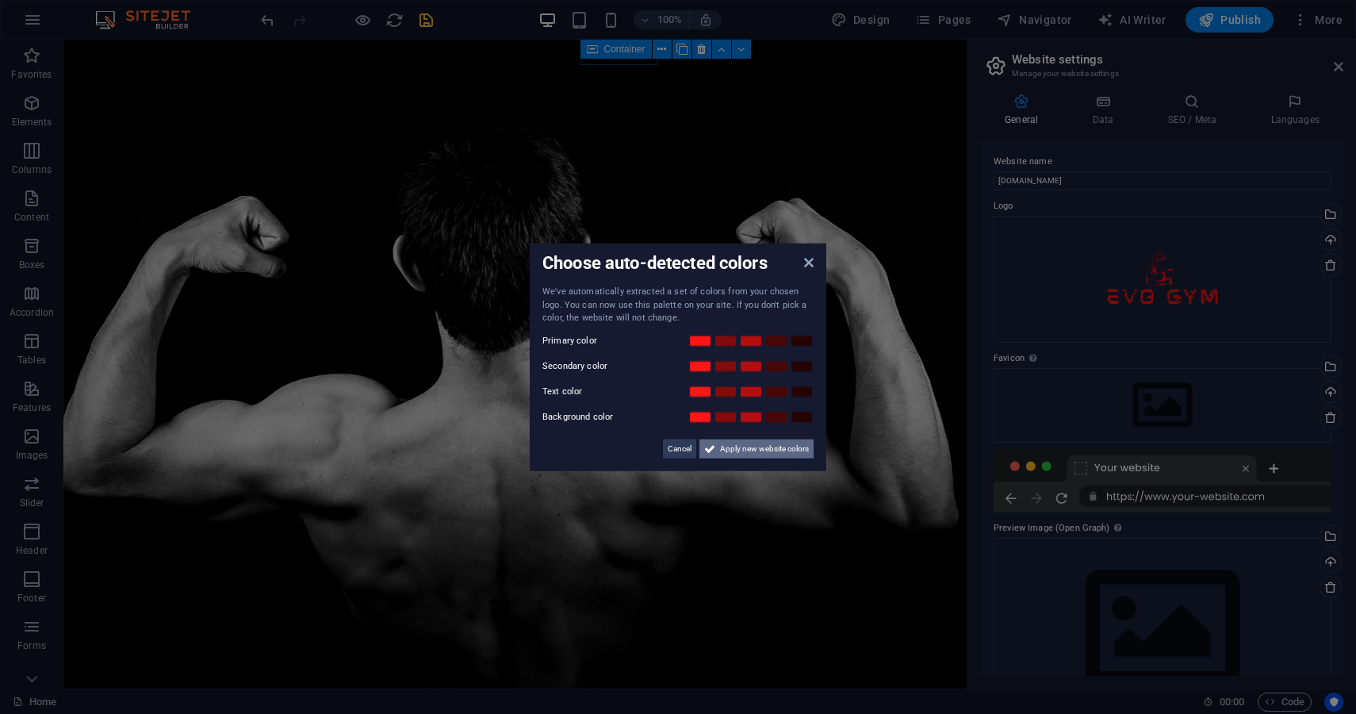
click at [759, 450] on span "Apply new website colors" at bounding box center [764, 448] width 89 height 19
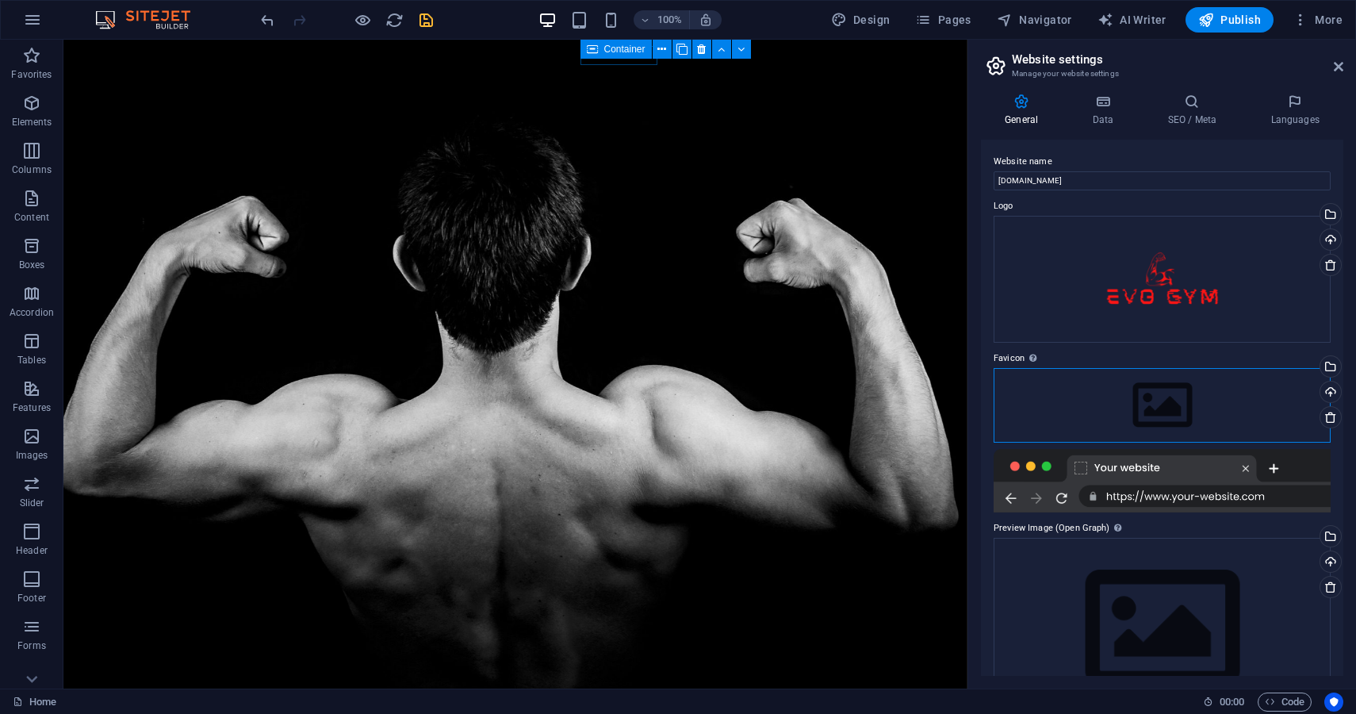
click at [1160, 368] on div "Drag files here, click to choose files or select files from Files or our free s…" at bounding box center [1162, 405] width 337 height 75
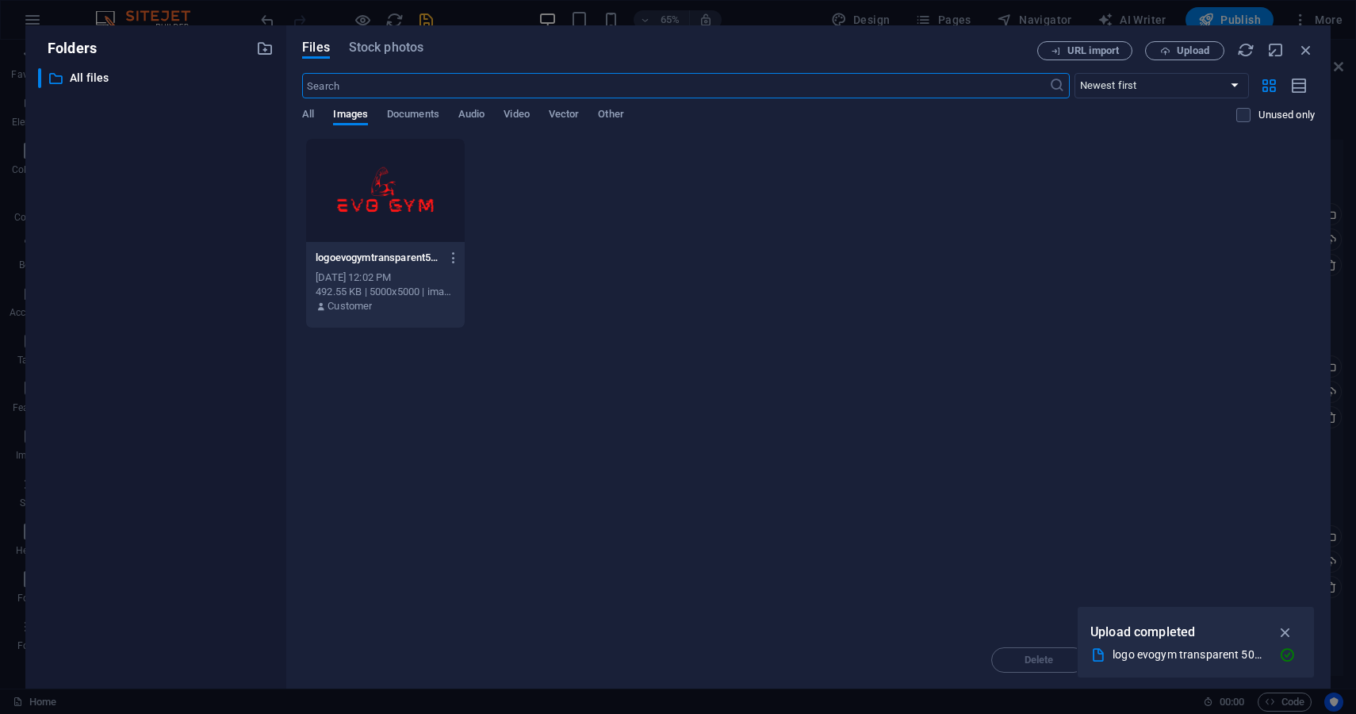
click at [418, 197] on div at bounding box center [385, 190] width 158 height 103
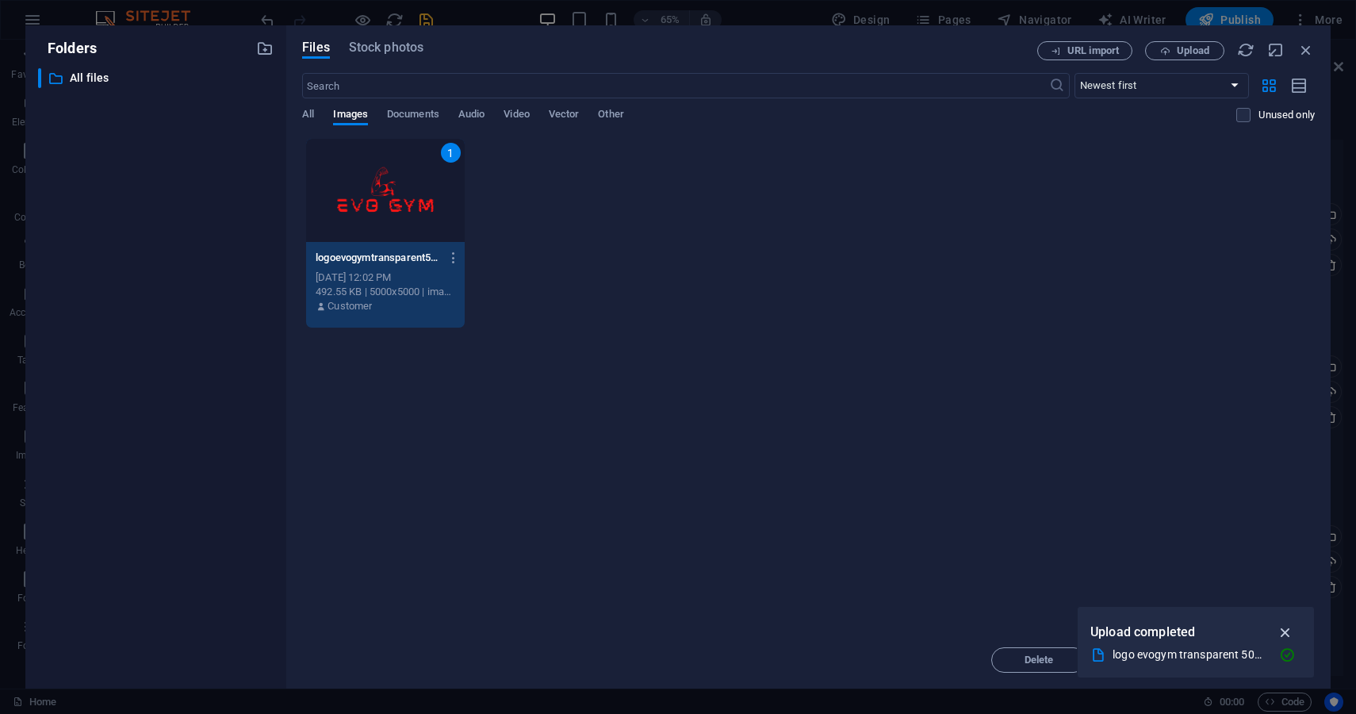
click at [1284, 631] on icon "button" at bounding box center [1286, 631] width 18 height 17
click at [1266, 664] on span "Insert" at bounding box center [1268, 660] width 28 height 10
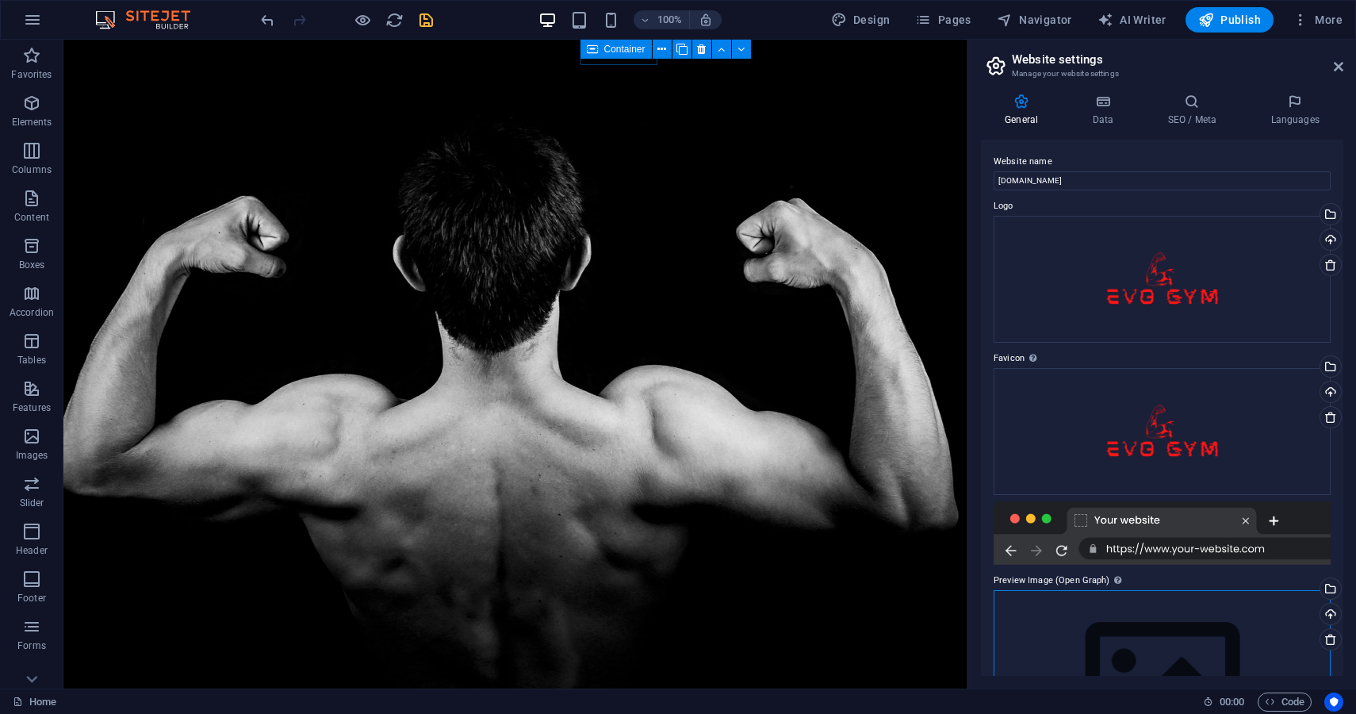
click at [1139, 590] on div "Drag files here, click to choose files or select files from Files or our free s…" at bounding box center [1162, 681] width 337 height 182
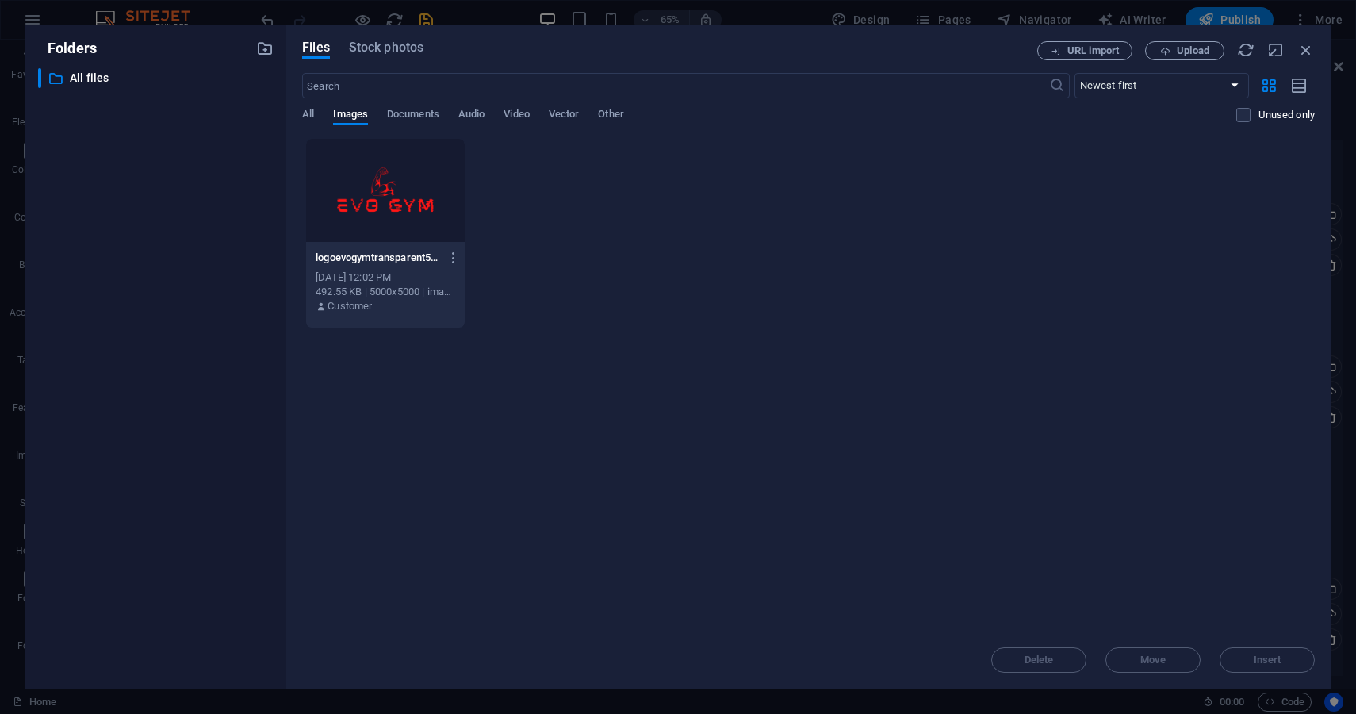
click at [404, 209] on div at bounding box center [385, 190] width 158 height 103
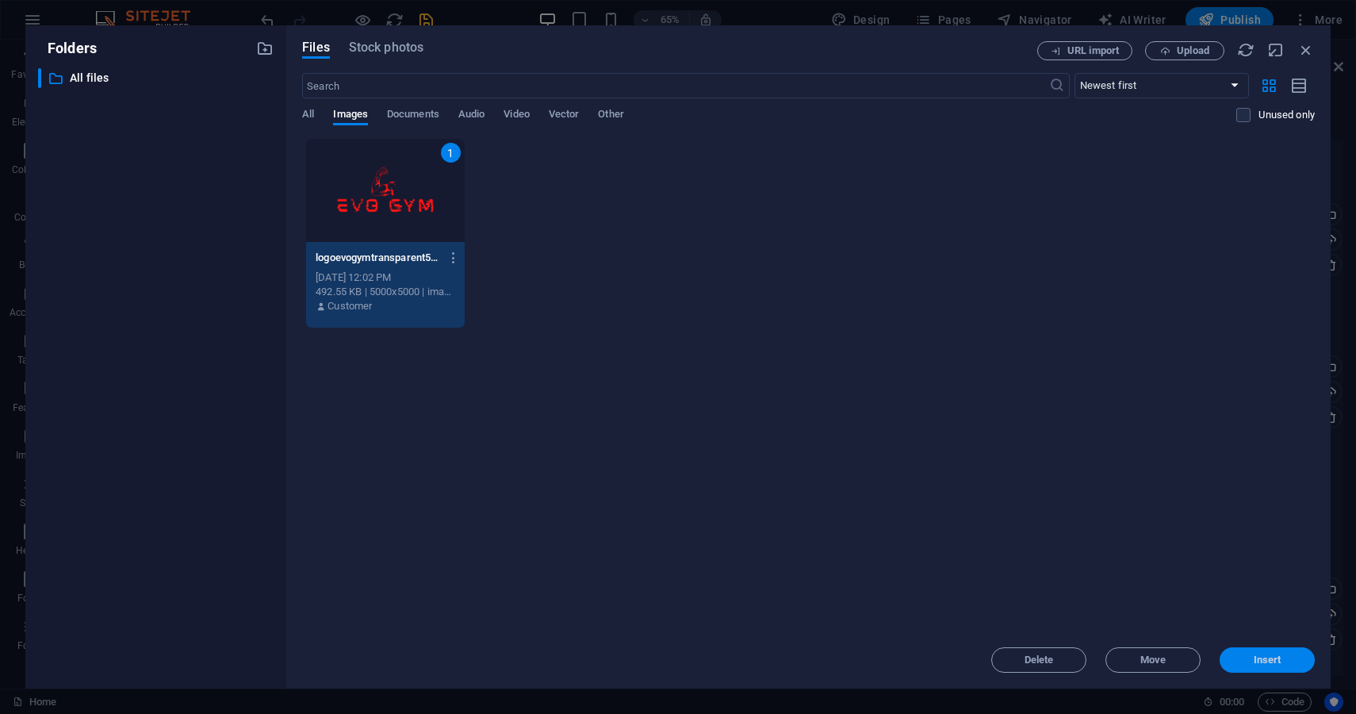
click at [1270, 656] on span "Insert" at bounding box center [1268, 660] width 28 height 10
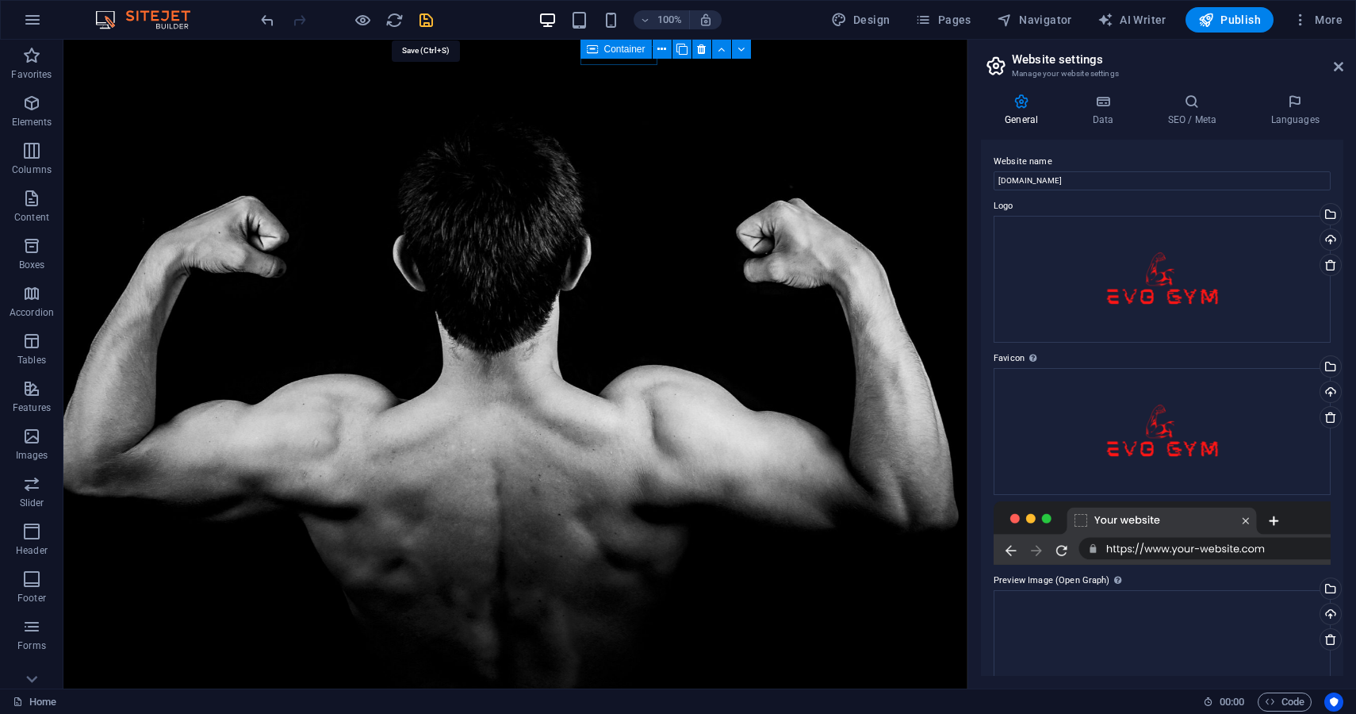
click at [427, 17] on icon "save" at bounding box center [426, 20] width 18 height 18
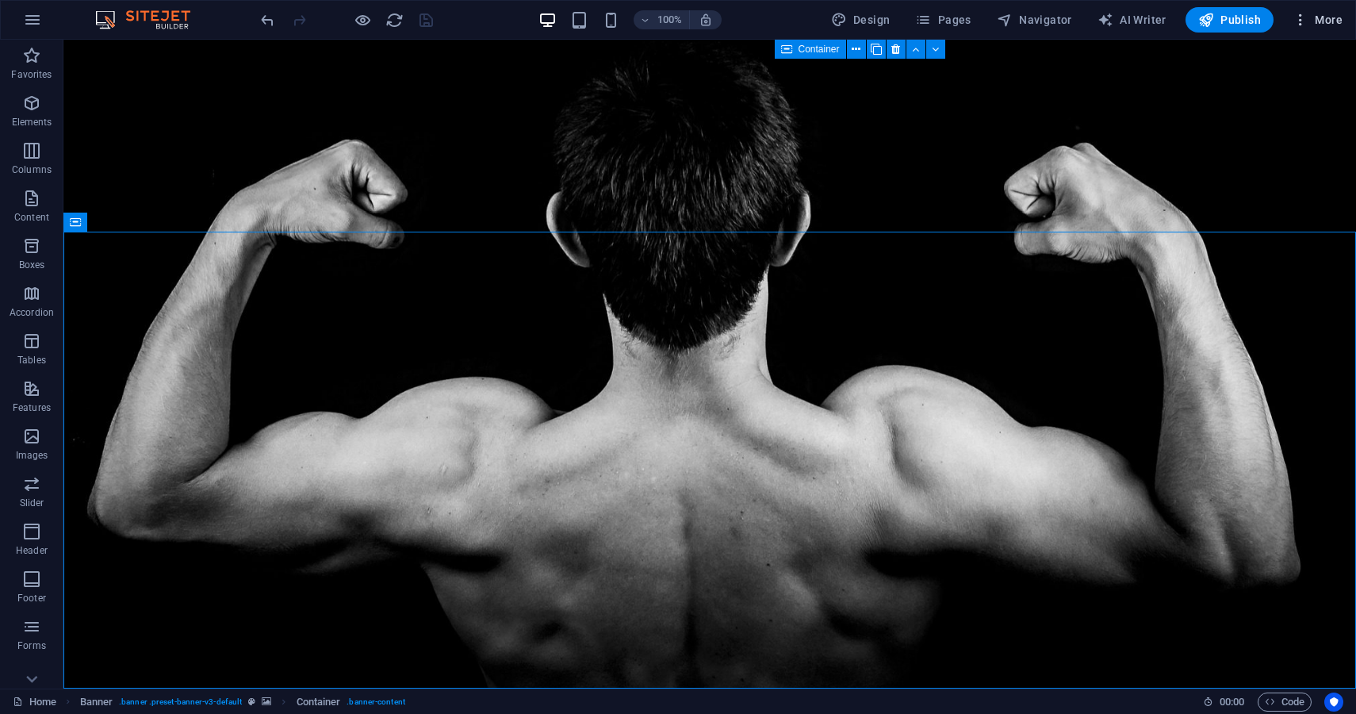
click at [1321, 21] on span "More" at bounding box center [1318, 20] width 50 height 16
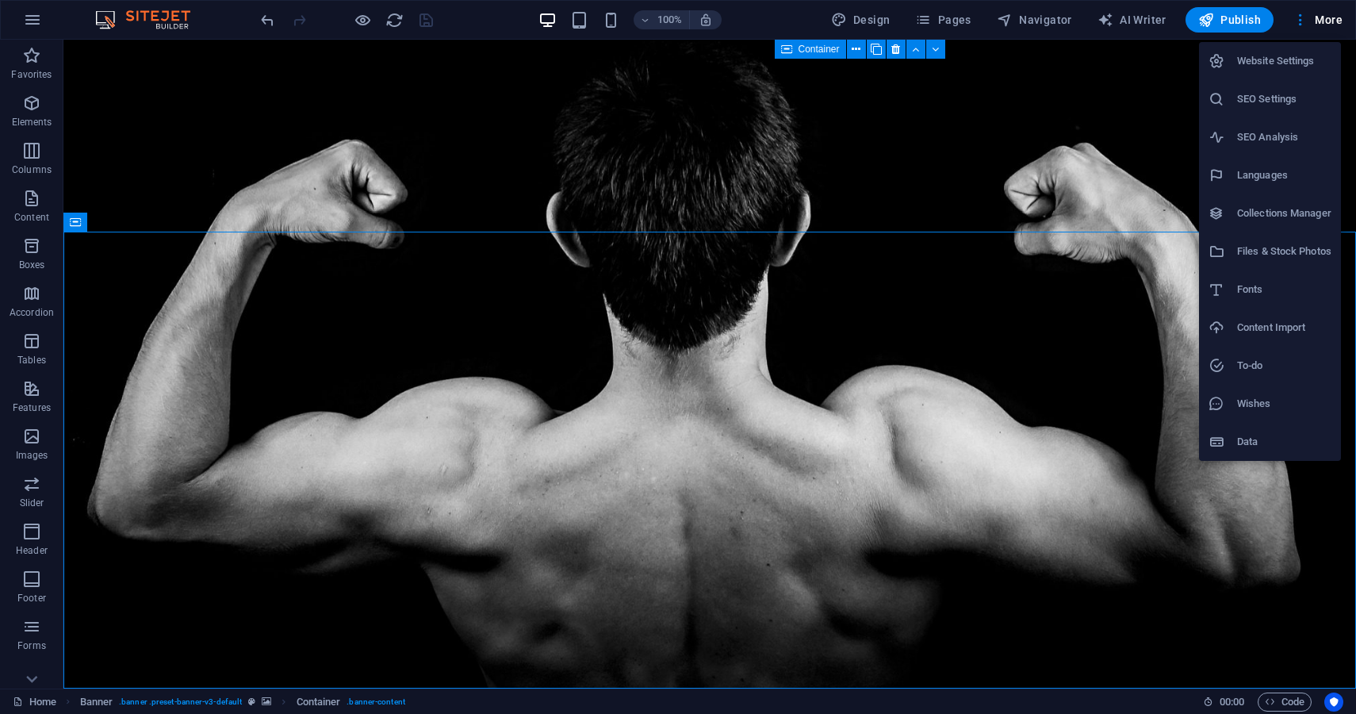
click at [1272, 61] on h6 "Website Settings" at bounding box center [1284, 61] width 94 height 19
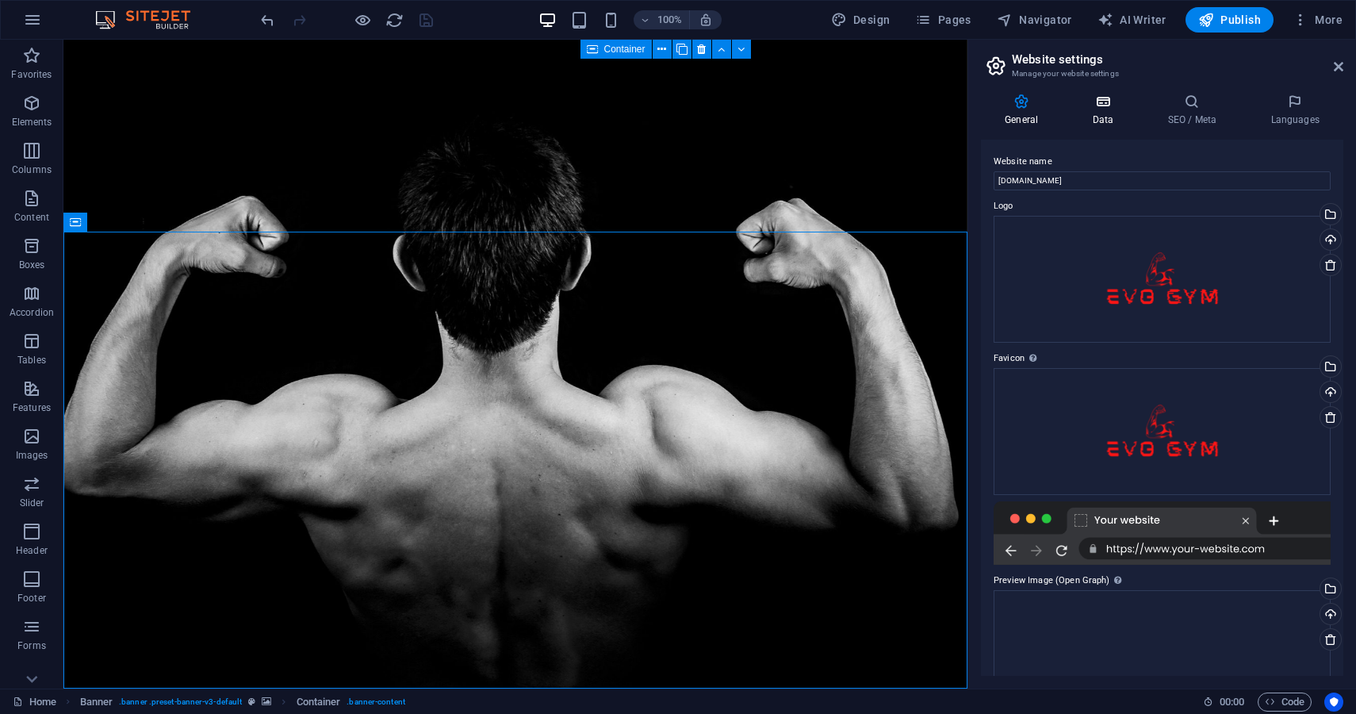
click at [1114, 113] on h4 "Data" at bounding box center [1105, 110] width 75 height 33
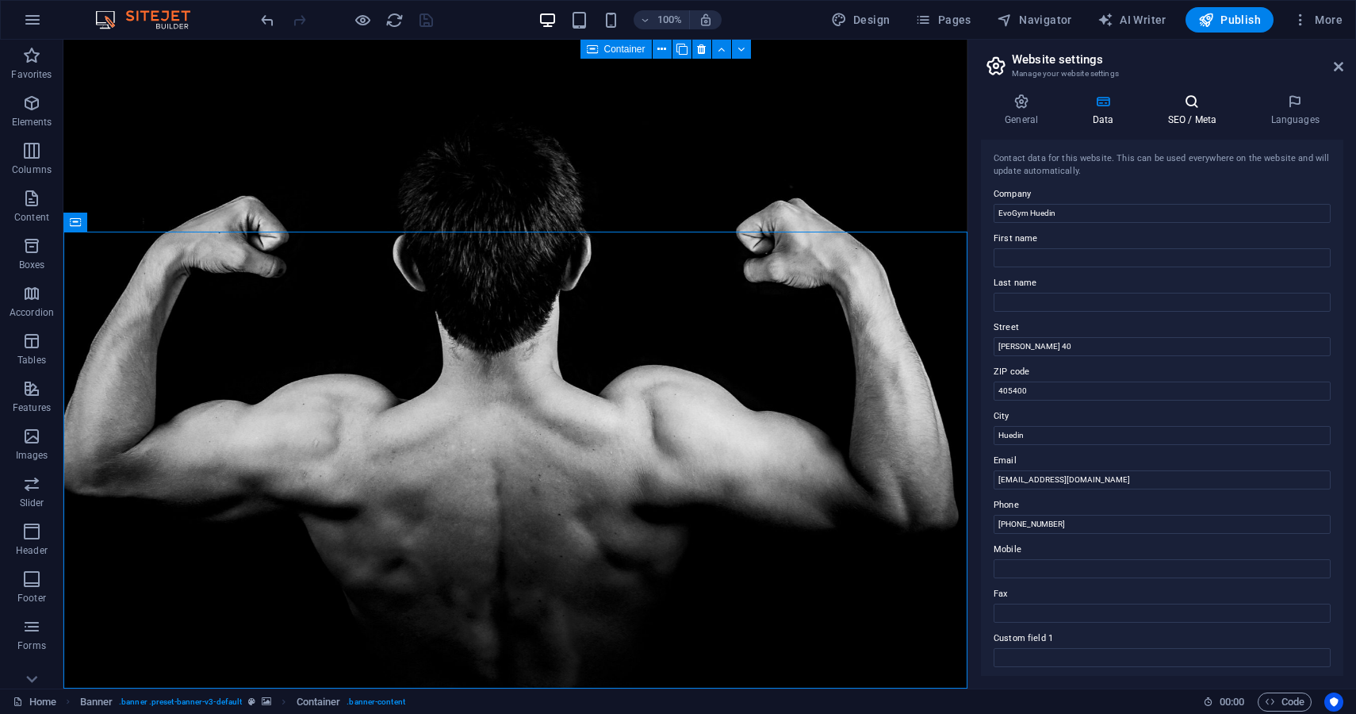
click at [1176, 106] on icon at bounding box center [1192, 102] width 97 height 16
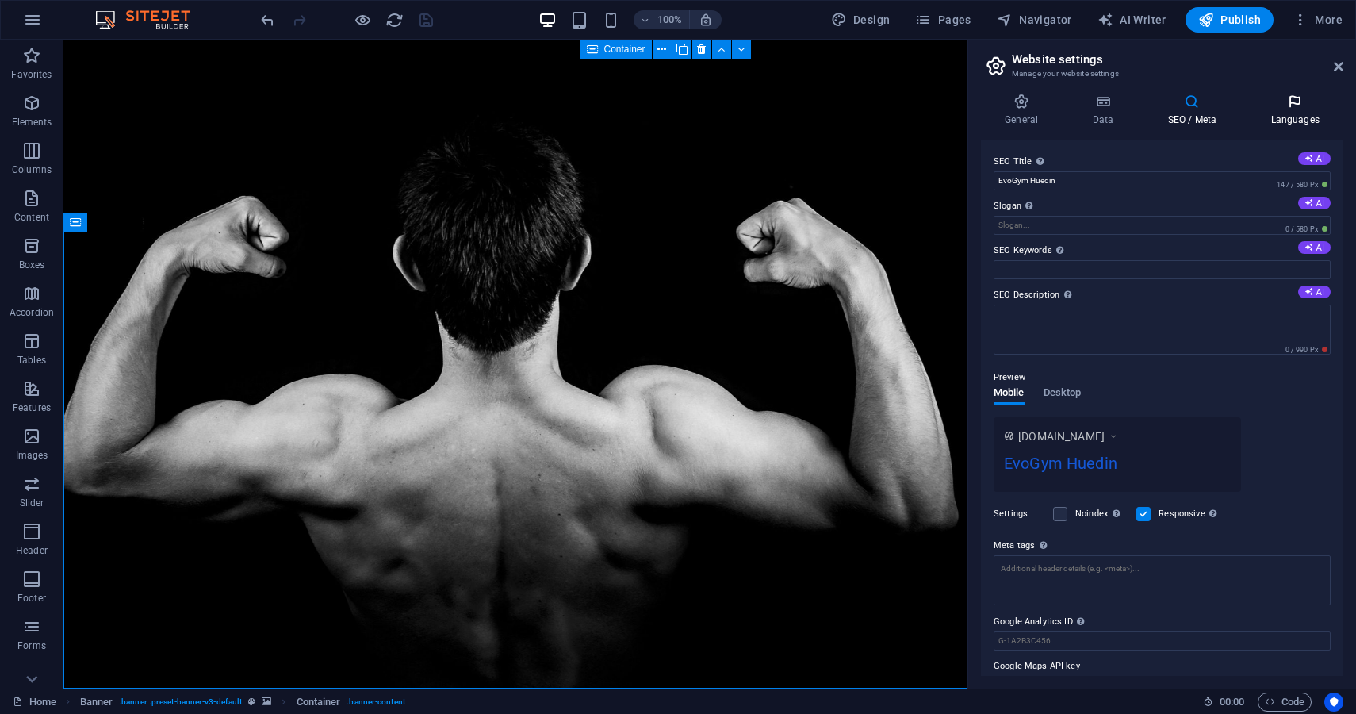
click at [1296, 101] on icon at bounding box center [1295, 102] width 97 height 16
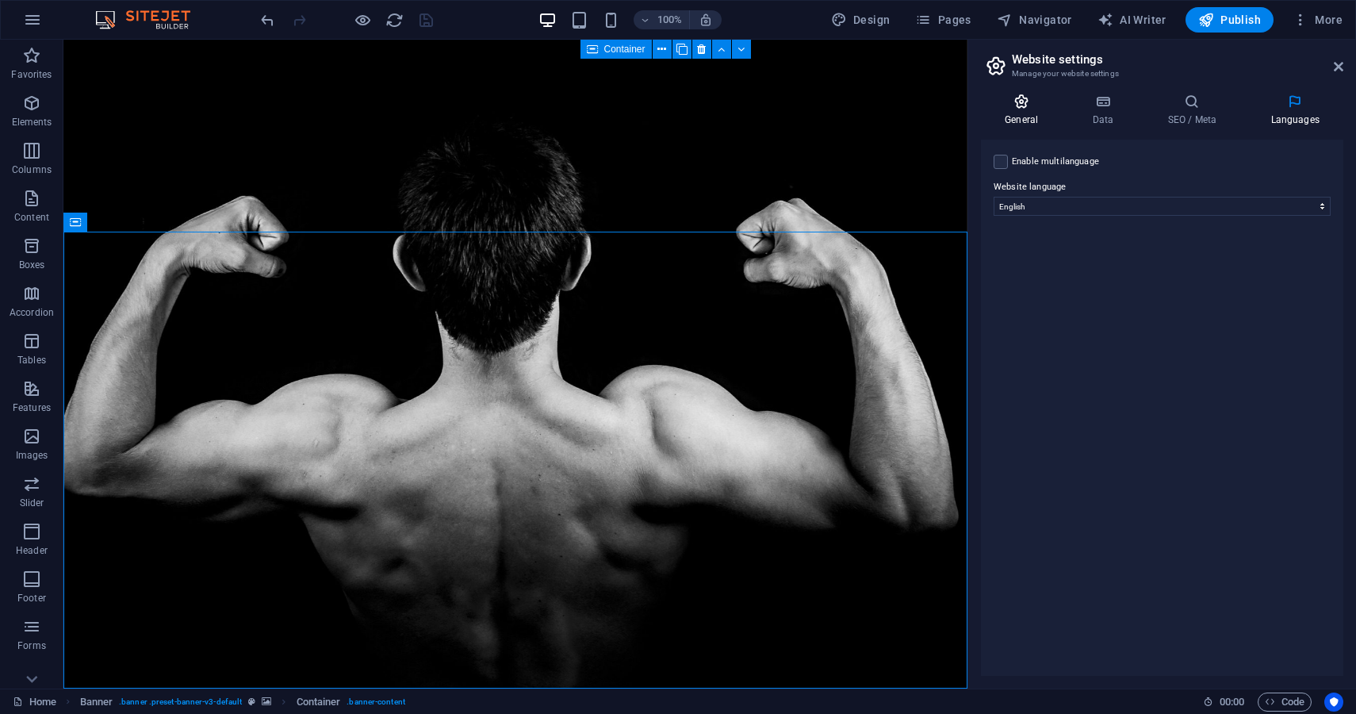
click at [1016, 110] on h4 "General" at bounding box center [1024, 110] width 87 height 33
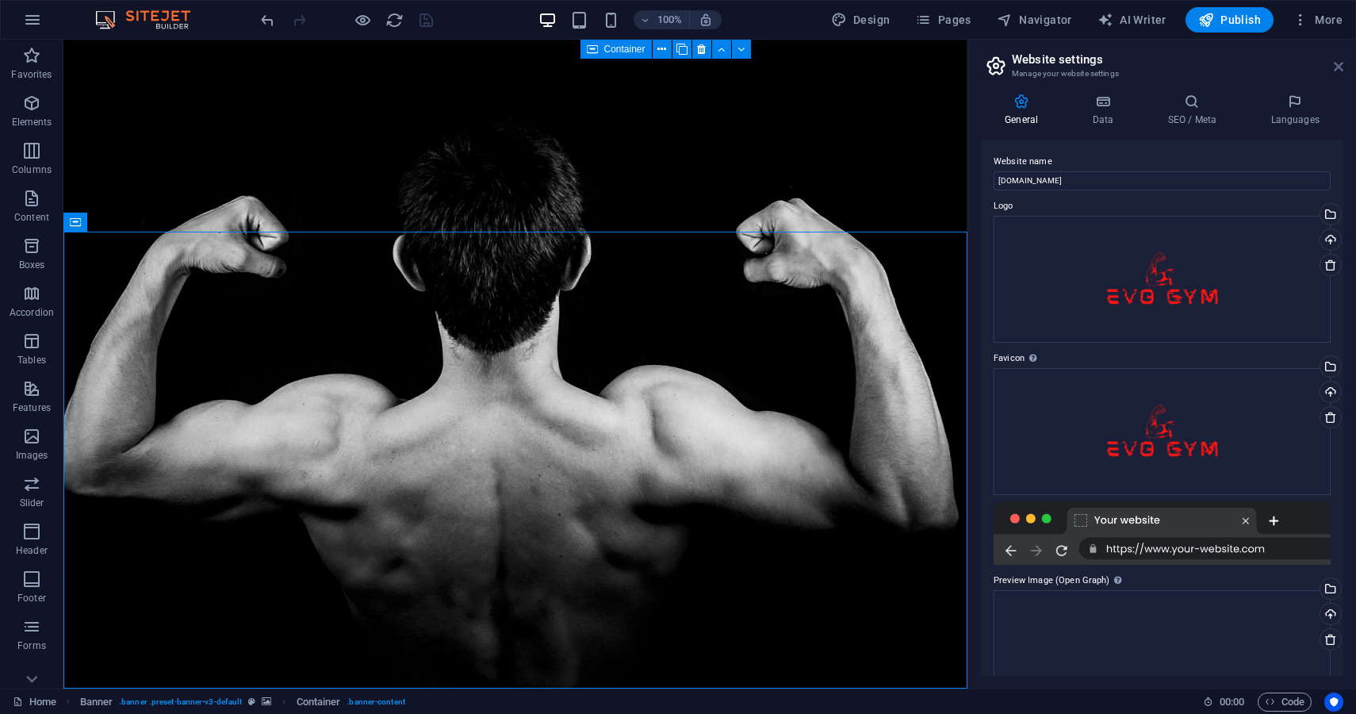
click at [1335, 70] on icon at bounding box center [1339, 66] width 10 height 13
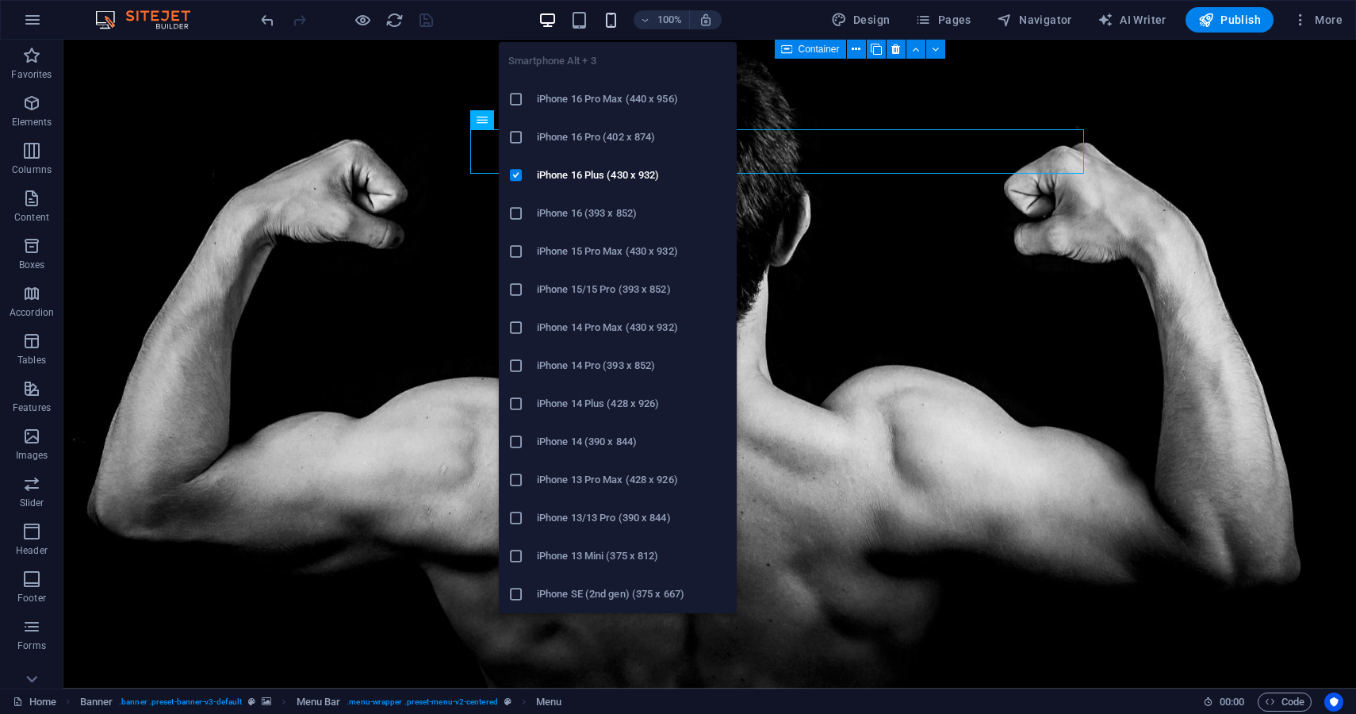
click at [614, 25] on icon "button" at bounding box center [611, 20] width 18 height 18
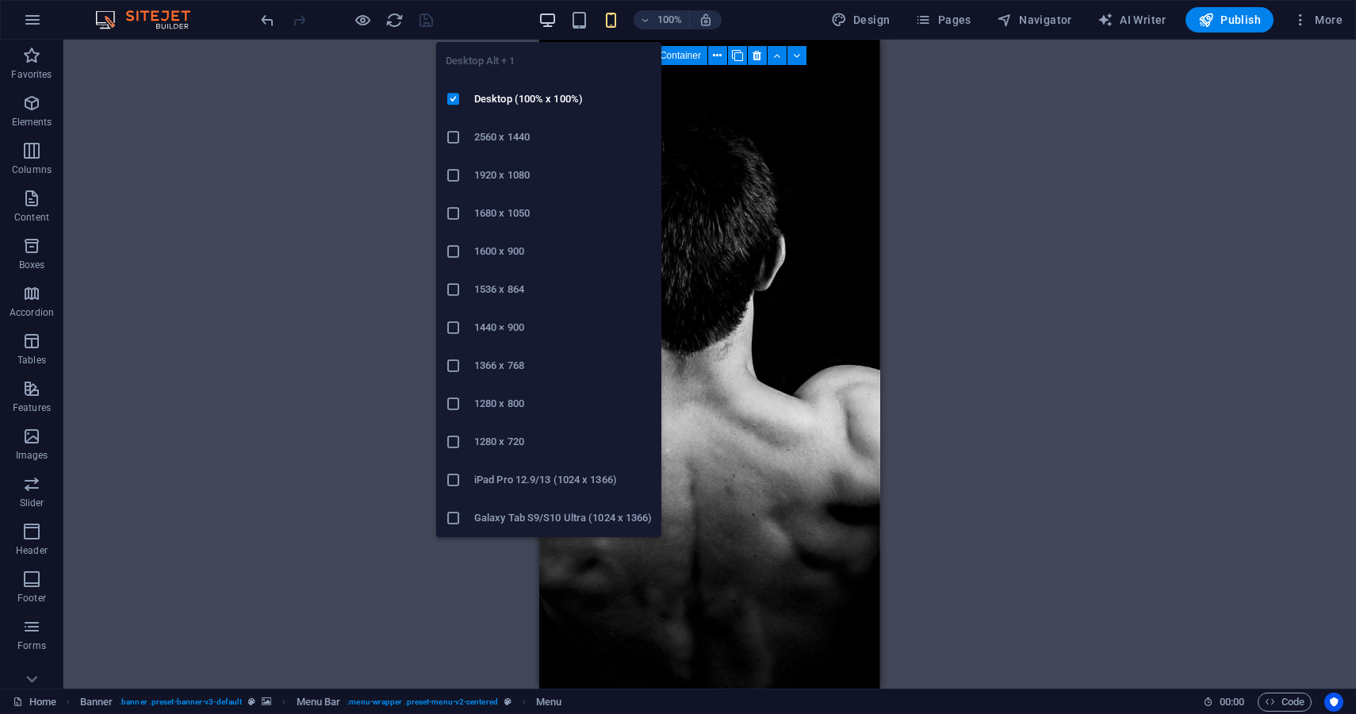
click at [555, 20] on icon "button" at bounding box center [547, 20] width 18 height 18
